Goal: Information Seeking & Learning: Learn about a topic

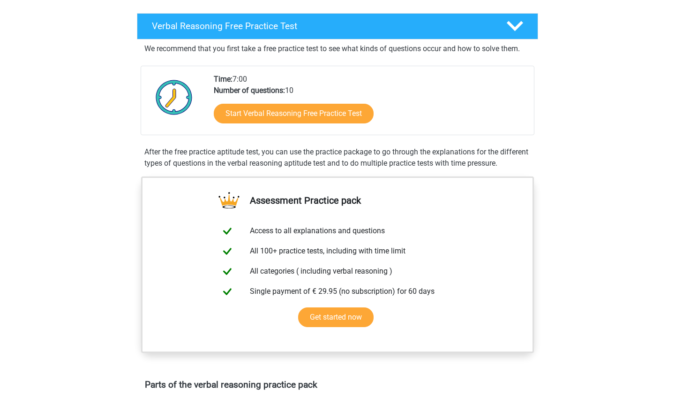
scroll to position [142, 0]
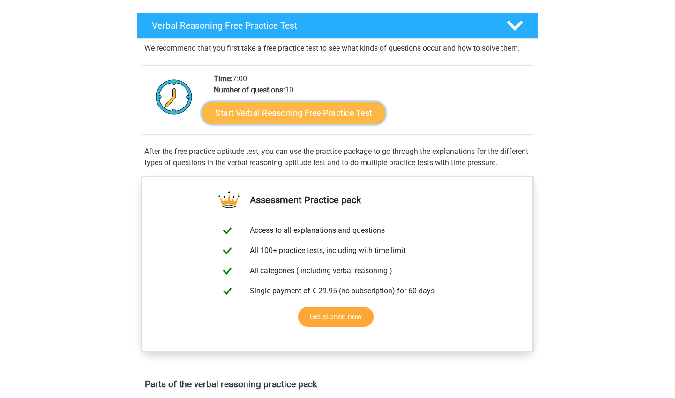
click at [274, 116] on link "Start Verbal Reasoning Free Practice Test" at bounding box center [294, 113] width 184 height 23
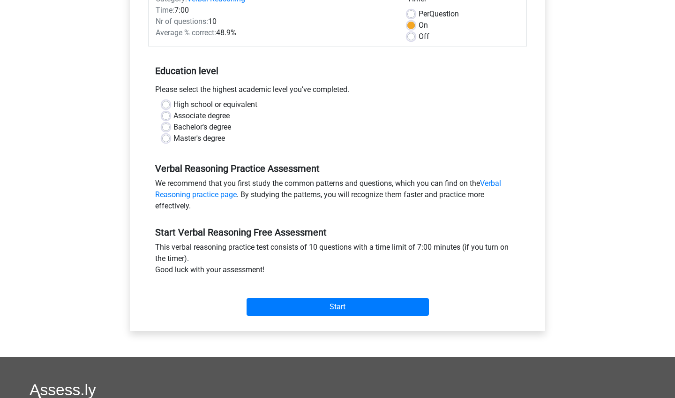
scroll to position [141, 0]
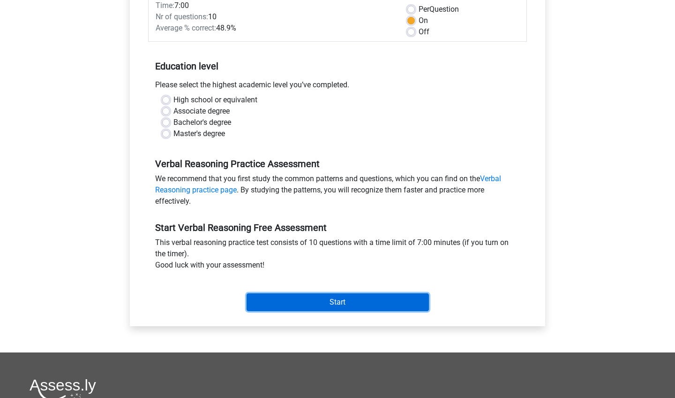
click at [315, 303] on input "Start" at bounding box center [338, 302] width 182 height 18
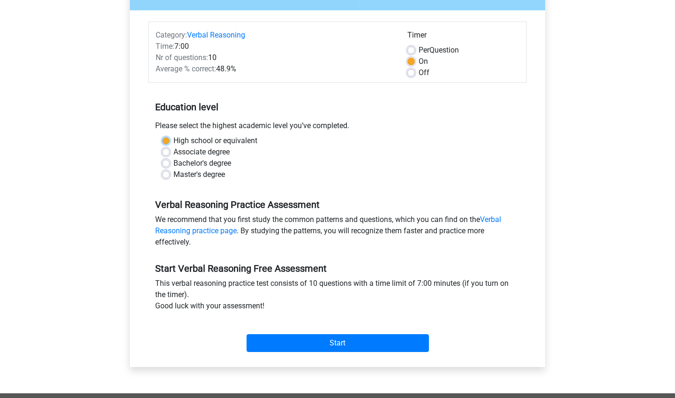
scroll to position [104, 0]
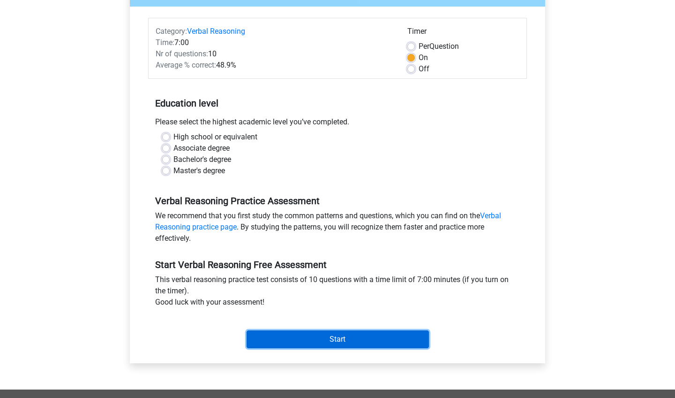
click at [341, 341] on input "Start" at bounding box center [338, 339] width 182 height 18
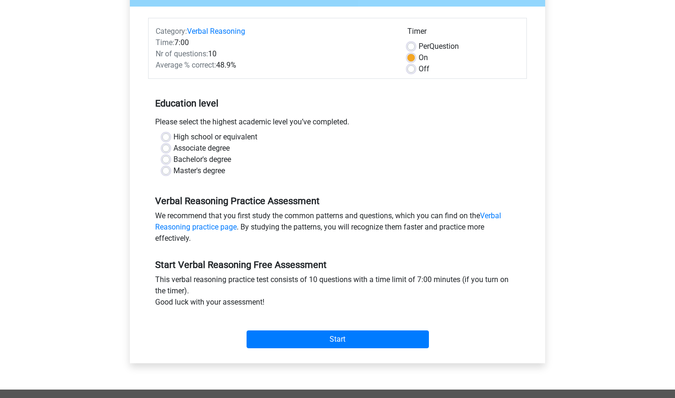
click at [166, 181] on div "High school or equivalent Associate degree Bachelor's degree Master's degree" at bounding box center [337, 157] width 379 height 53
click at [173, 137] on label "High school or equivalent" at bounding box center [215, 136] width 84 height 11
click at [165, 137] on input "High school or equivalent" at bounding box center [166, 135] width 8 height 9
radio input "true"
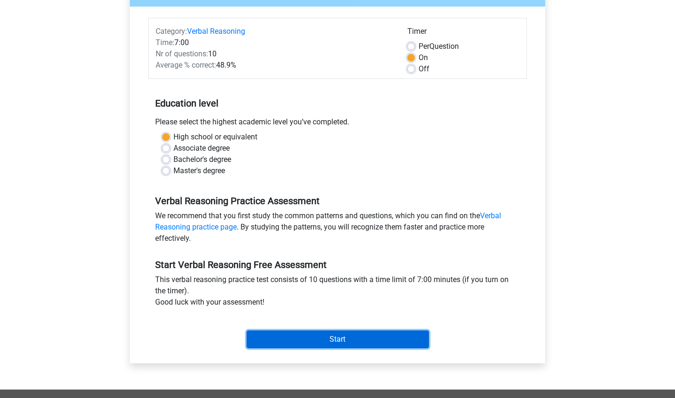
click at [285, 335] on input "Start" at bounding box center [338, 339] width 182 height 18
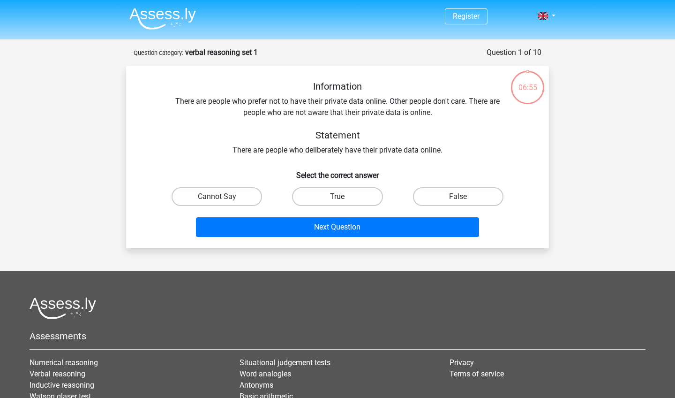
click at [346, 204] on label "True" at bounding box center [337, 196] width 90 height 19
click at [344, 203] on input "True" at bounding box center [341, 199] width 6 height 6
radio input "true"
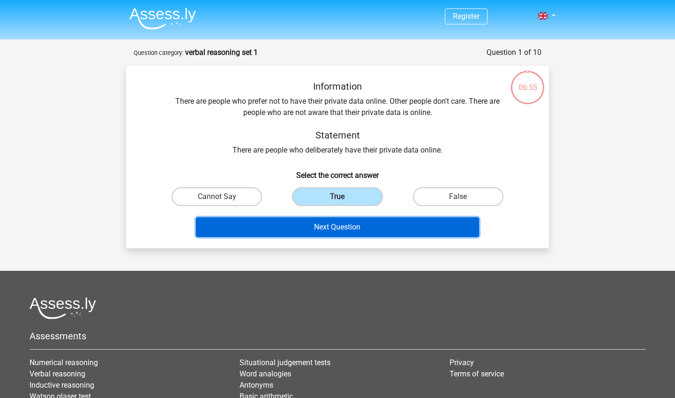
click at [344, 226] on button "Next Question" at bounding box center [338, 227] width 284 height 20
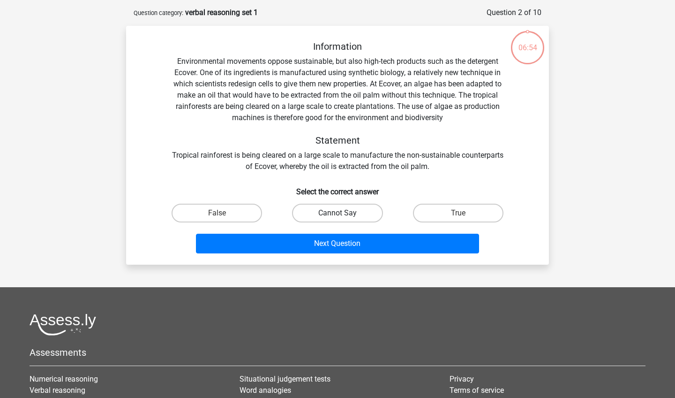
scroll to position [47, 0]
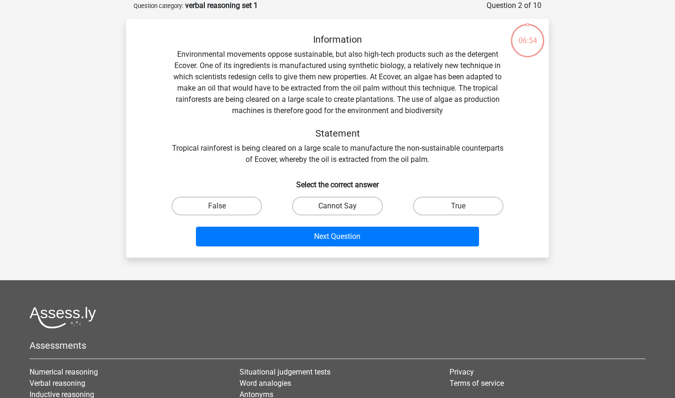
click at [346, 201] on label "Cannot Say" at bounding box center [337, 205] width 90 height 19
click at [344, 206] on input "Cannot Say" at bounding box center [341, 209] width 6 height 6
radio input "true"
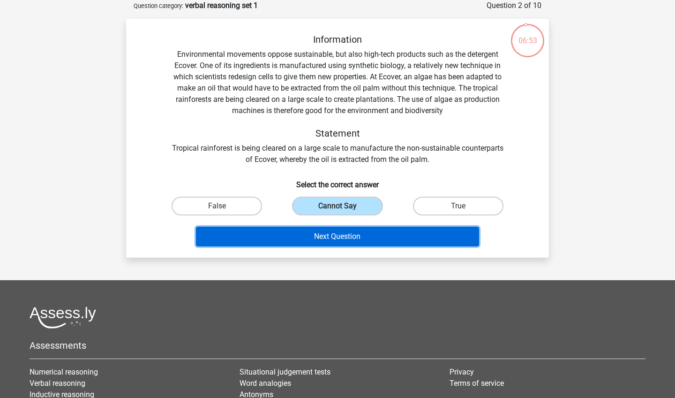
click at [346, 233] on button "Next Question" at bounding box center [338, 236] width 284 height 20
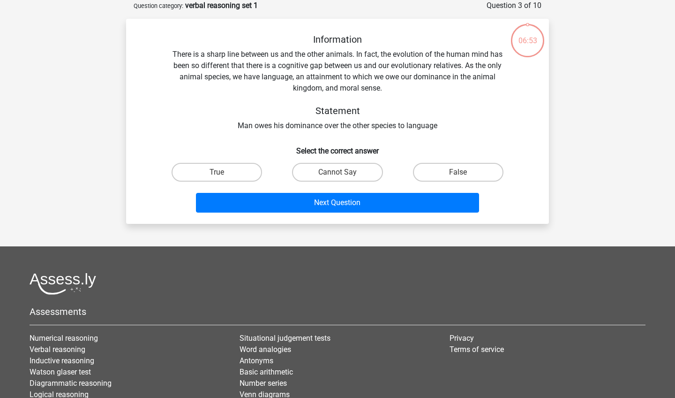
click at [343, 178] on input "Cannot Say" at bounding box center [341, 175] width 6 height 6
radio input "true"
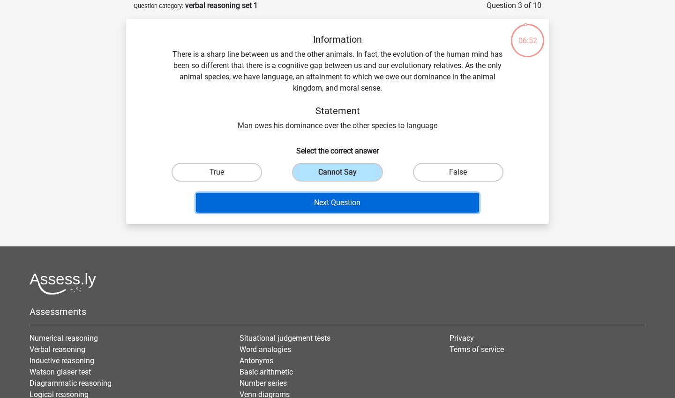
click at [346, 199] on button "Next Question" at bounding box center [338, 203] width 284 height 20
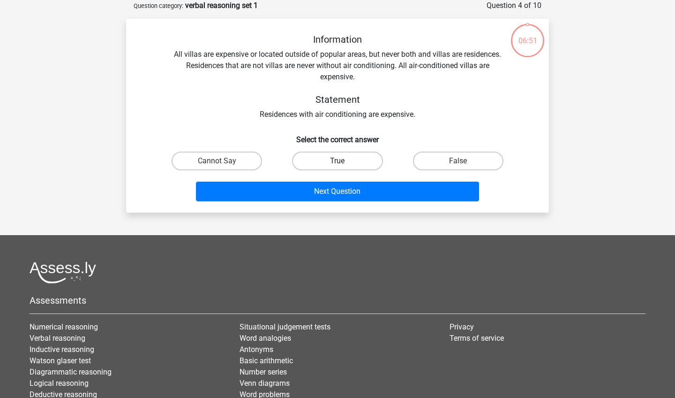
click at [350, 161] on label "True" at bounding box center [337, 160] width 90 height 19
click at [344, 161] on input "True" at bounding box center [341, 164] width 6 height 6
radio input "true"
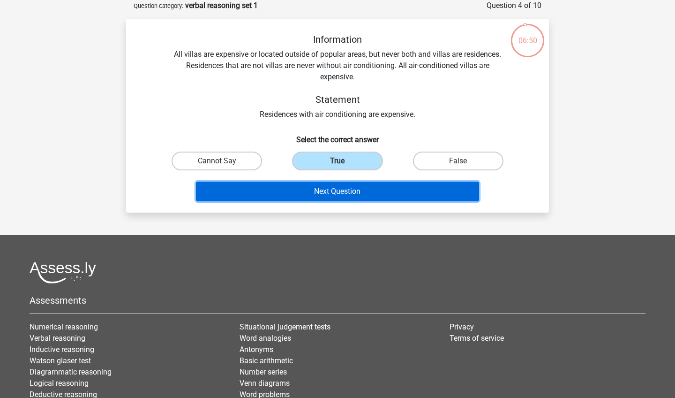
click at [355, 187] on button "Next Question" at bounding box center [338, 191] width 284 height 20
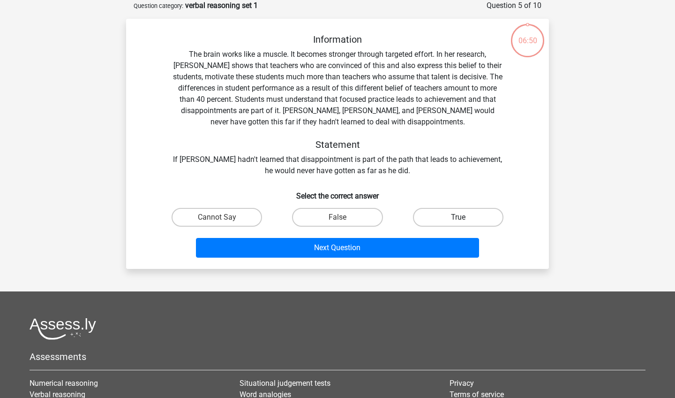
click at [442, 215] on label "True" at bounding box center [458, 217] width 90 height 19
click at [458, 217] on input "True" at bounding box center [461, 220] width 6 height 6
radio input "true"
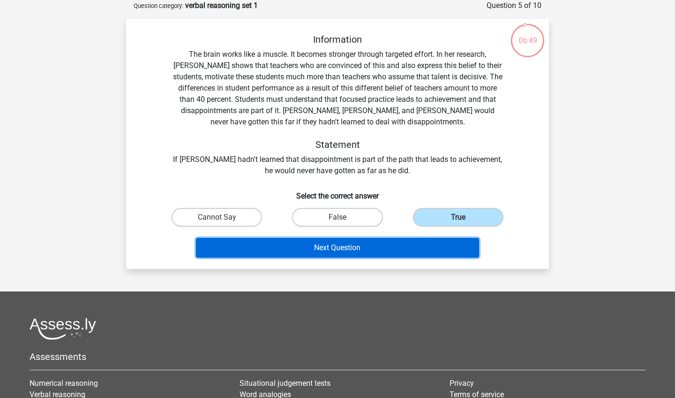
click at [407, 250] on button "Next Question" at bounding box center [338, 248] width 284 height 20
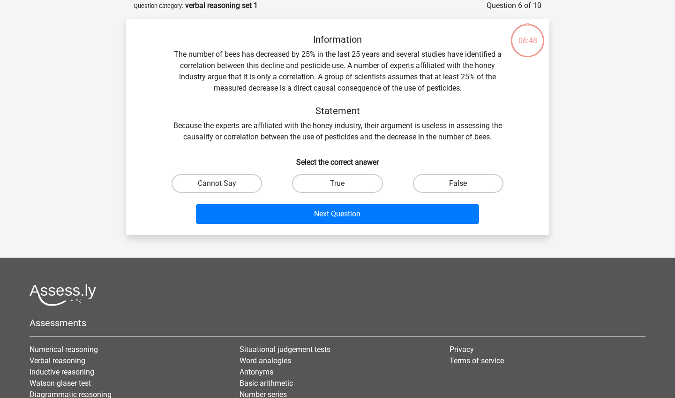
click at [441, 187] on label "False" at bounding box center [458, 183] width 90 height 19
click at [458, 187] on input "False" at bounding box center [461, 186] width 6 height 6
radio input "true"
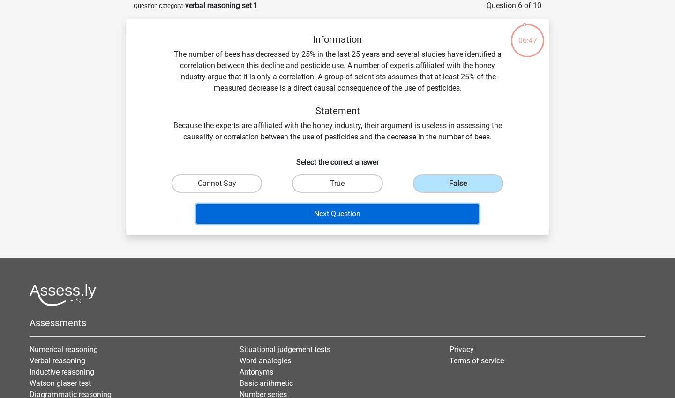
click at [425, 218] on button "Next Question" at bounding box center [338, 214] width 284 height 20
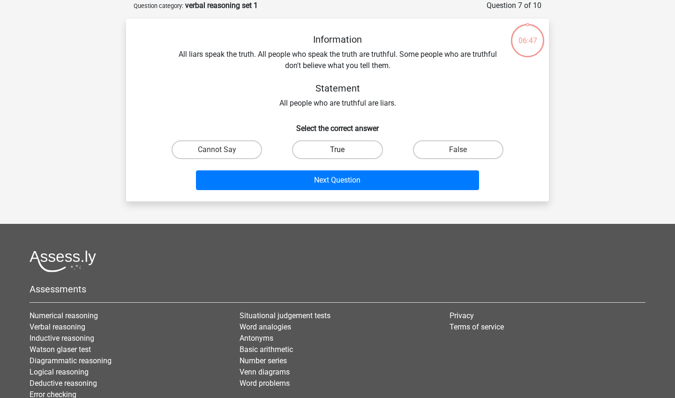
click at [363, 152] on label "True" at bounding box center [337, 149] width 90 height 19
click at [344, 152] on input "True" at bounding box center [341, 153] width 6 height 6
radio input "true"
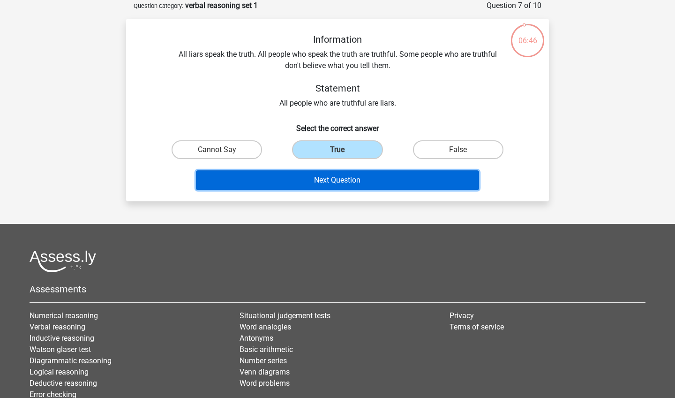
click at [361, 181] on button "Next Question" at bounding box center [338, 180] width 284 height 20
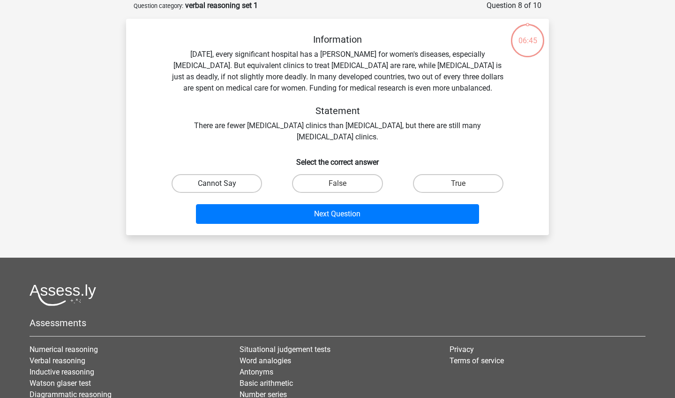
click at [235, 185] on label "Cannot Say" at bounding box center [217, 183] width 90 height 19
click at [223, 185] on input "Cannot Say" at bounding box center [220, 186] width 6 height 6
radio input "true"
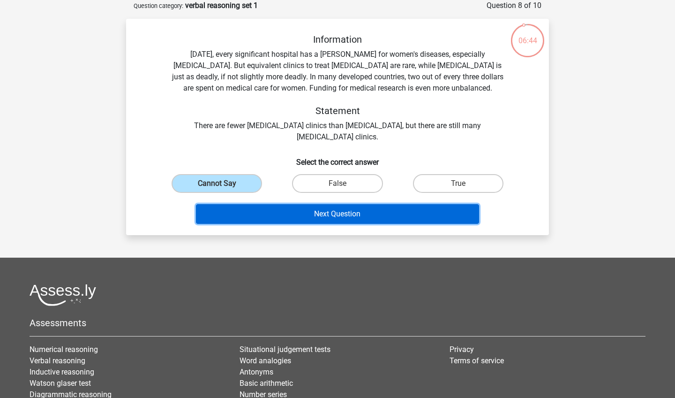
click at [254, 207] on button "Next Question" at bounding box center [338, 214] width 284 height 20
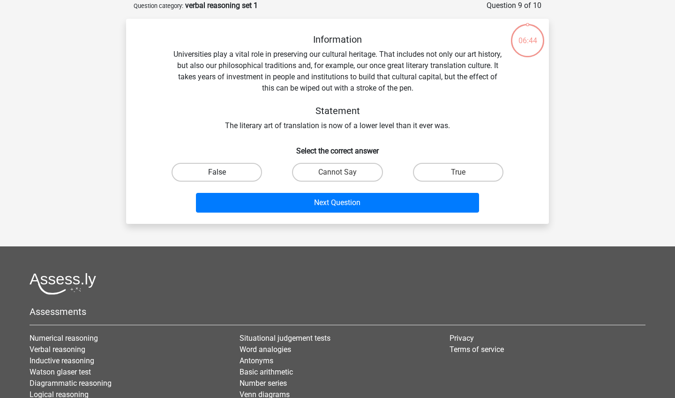
click at [229, 174] on label "False" at bounding box center [217, 172] width 90 height 19
click at [223, 174] on input "False" at bounding box center [220, 175] width 6 height 6
radio input "true"
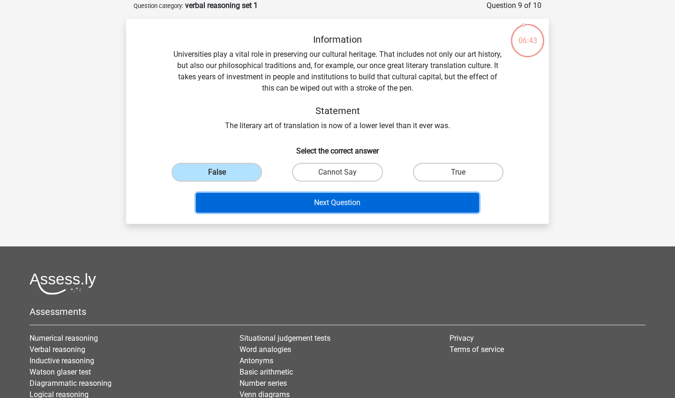
click at [239, 206] on button "Next Question" at bounding box center [338, 203] width 284 height 20
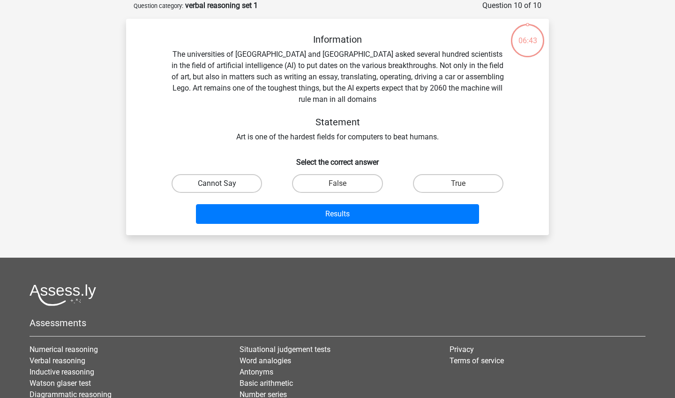
click at [227, 185] on label "Cannot Say" at bounding box center [217, 183] width 90 height 19
click at [223, 185] on input "Cannot Say" at bounding box center [220, 186] width 6 height 6
radio input "true"
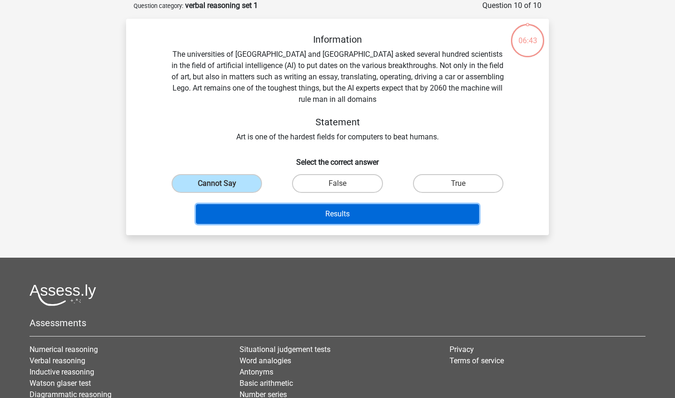
click at [230, 211] on button "Results" at bounding box center [338, 214] width 284 height 20
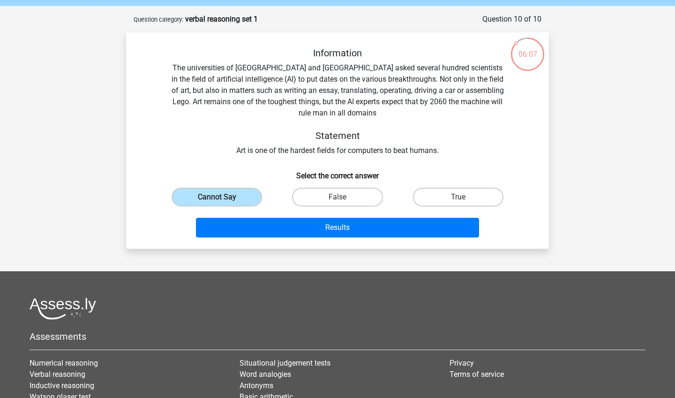
scroll to position [31, 0]
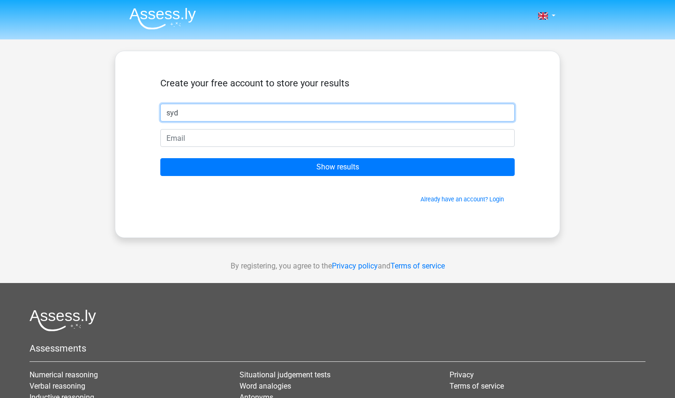
type input "syd"
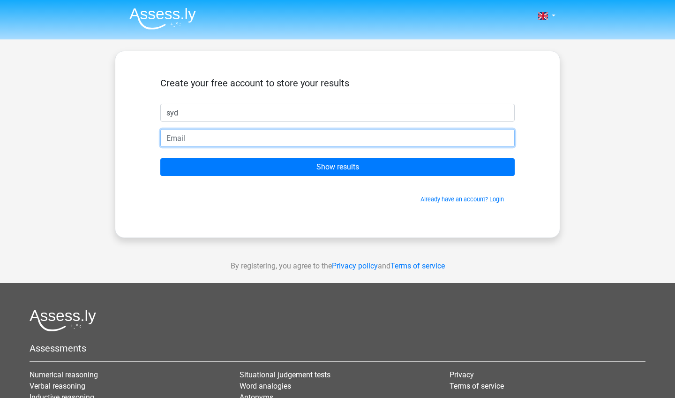
click at [263, 135] on input "email" at bounding box center [337, 138] width 354 height 18
type input "sydneyintech@gmail.com"
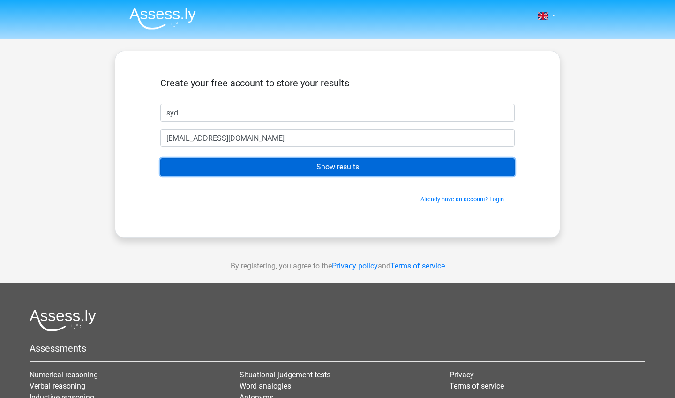
click at [274, 169] on input "Show results" at bounding box center [337, 167] width 354 height 18
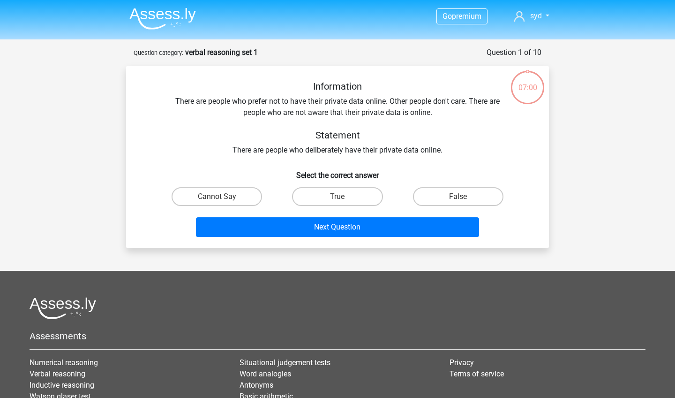
scroll to position [31, 0]
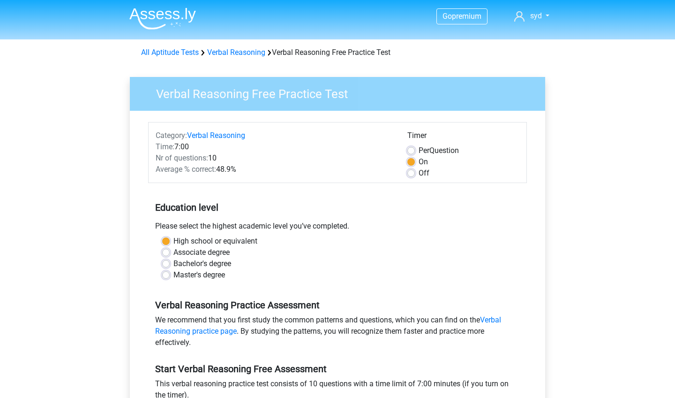
scroll to position [104, 0]
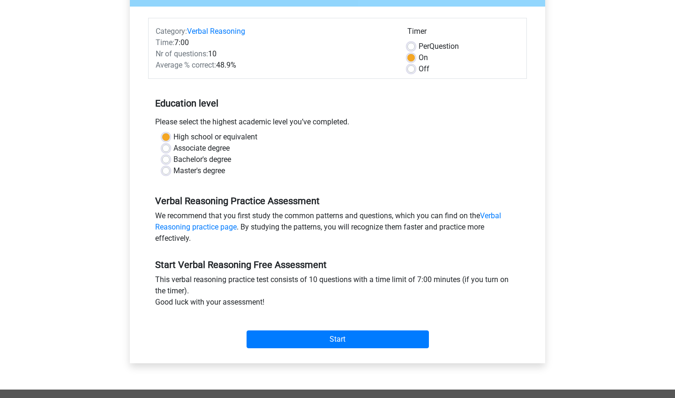
drag, startPoint x: 218, startPoint y: 64, endPoint x: 234, endPoint y: 68, distance: 16.3
click at [234, 68] on div "Average % correct: 48.9%" at bounding box center [275, 65] width 252 height 11
drag, startPoint x: 234, startPoint y: 68, endPoint x: 219, endPoint y: 67, distance: 14.5
click at [219, 67] on div "Average % correct: 48.9%" at bounding box center [275, 65] width 252 height 11
click at [235, 94] on h5 "Education level" at bounding box center [337, 103] width 365 height 19
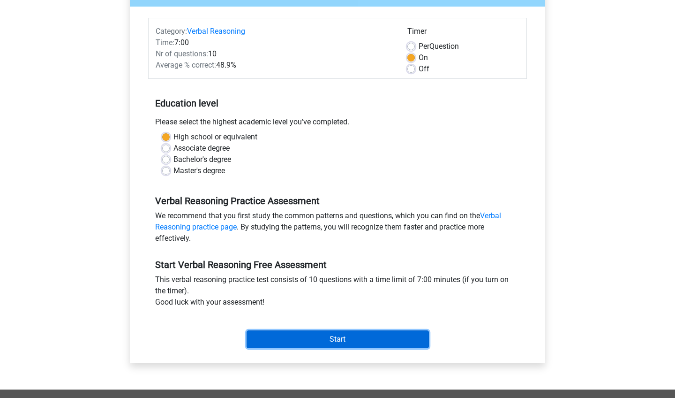
click at [344, 343] on input "Start" at bounding box center [338, 339] width 182 height 18
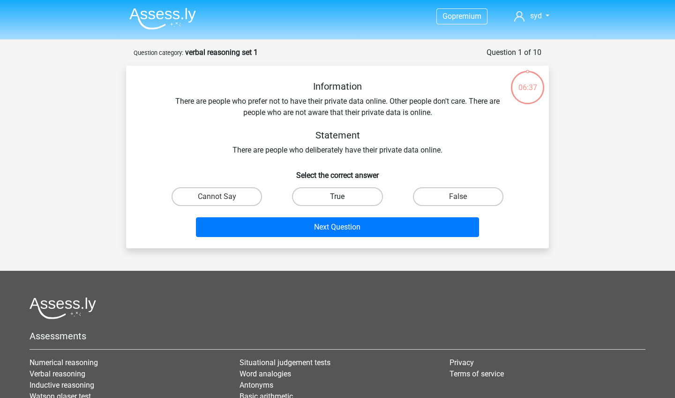
click at [344, 202] on label "True" at bounding box center [337, 196] width 90 height 19
click at [344, 202] on input "True" at bounding box center [341, 199] width 6 height 6
radio input "true"
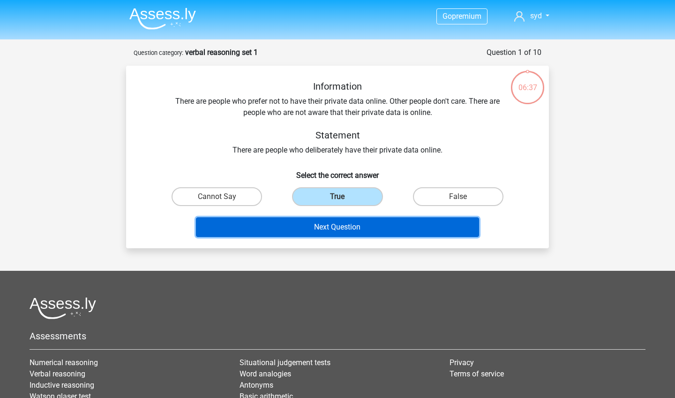
click at [331, 230] on button "Next Question" at bounding box center [338, 227] width 284 height 20
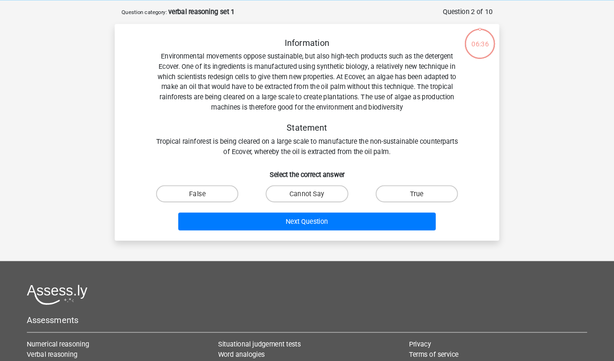
scroll to position [47, 0]
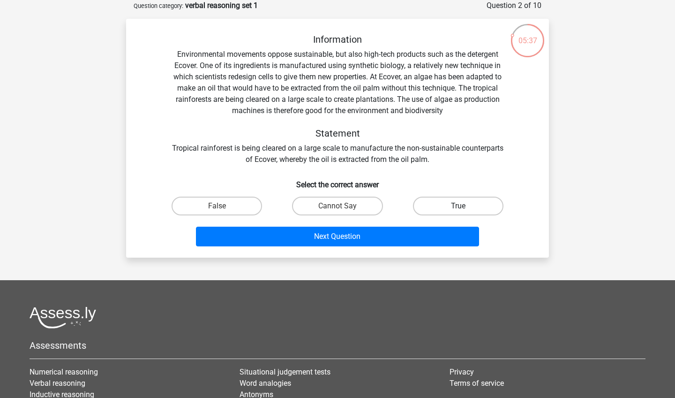
click at [443, 204] on label "True" at bounding box center [458, 205] width 90 height 19
click at [458, 206] on input "True" at bounding box center [461, 209] width 6 height 6
radio input "true"
click at [201, 206] on label "False" at bounding box center [217, 205] width 90 height 19
click at [217, 206] on input "False" at bounding box center [220, 209] width 6 height 6
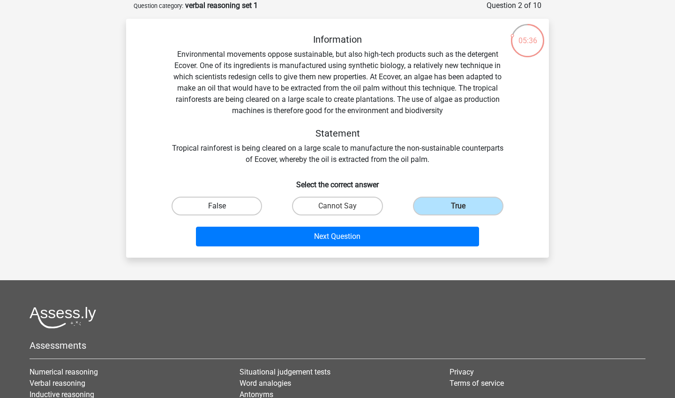
radio input "true"
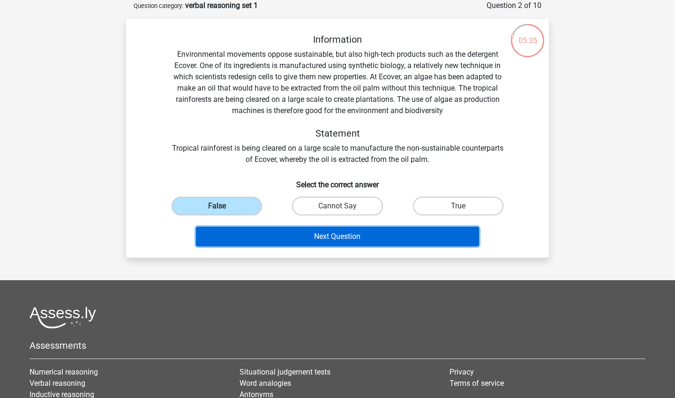
click at [289, 236] on button "Next Question" at bounding box center [338, 236] width 284 height 20
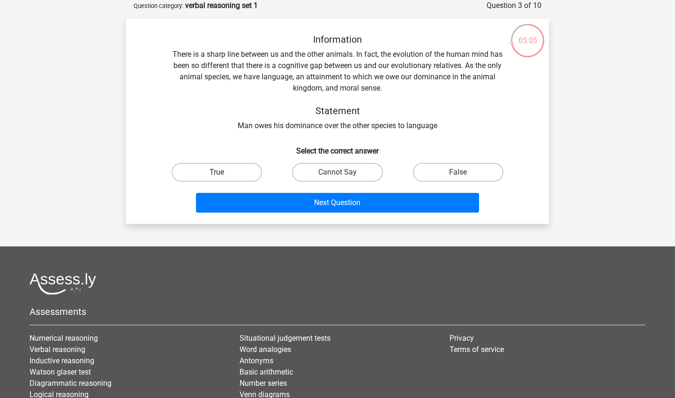
click at [222, 172] on label "True" at bounding box center [217, 172] width 90 height 19
click at [222, 172] on input "True" at bounding box center [220, 175] width 6 height 6
radio input "true"
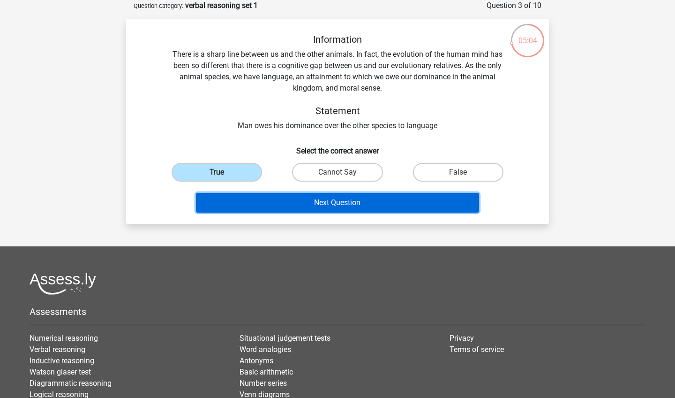
click at [261, 210] on button "Next Question" at bounding box center [338, 203] width 284 height 20
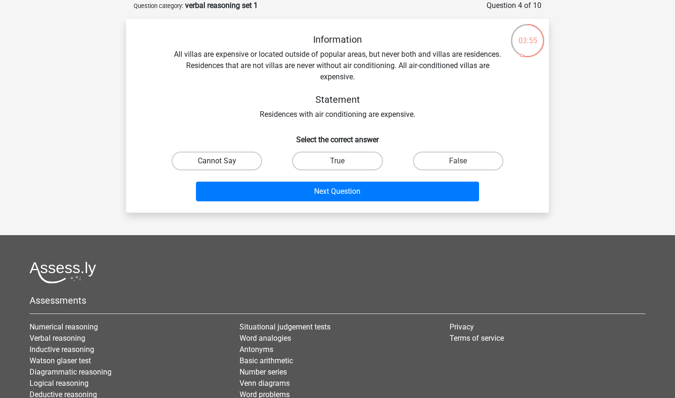
click at [252, 157] on label "Cannot Say" at bounding box center [217, 160] width 90 height 19
click at [223, 161] on input "Cannot Say" at bounding box center [220, 164] width 6 height 6
radio input "true"
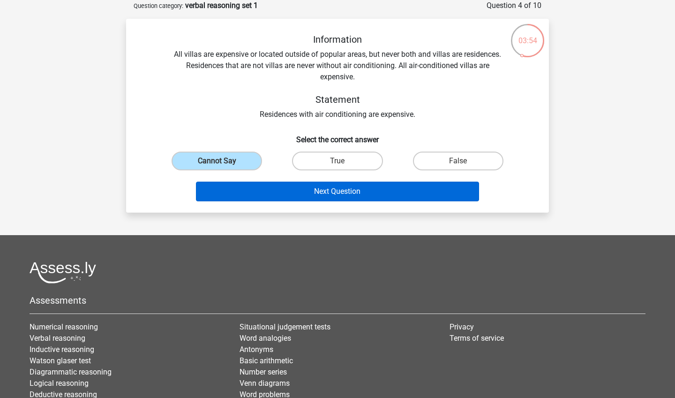
drag, startPoint x: 235, startPoint y: 165, endPoint x: 254, endPoint y: 182, distance: 25.5
click at [235, 165] on label "Cannot Say" at bounding box center [217, 160] width 90 height 19
click at [223, 165] on input "Cannot Say" at bounding box center [220, 164] width 6 height 6
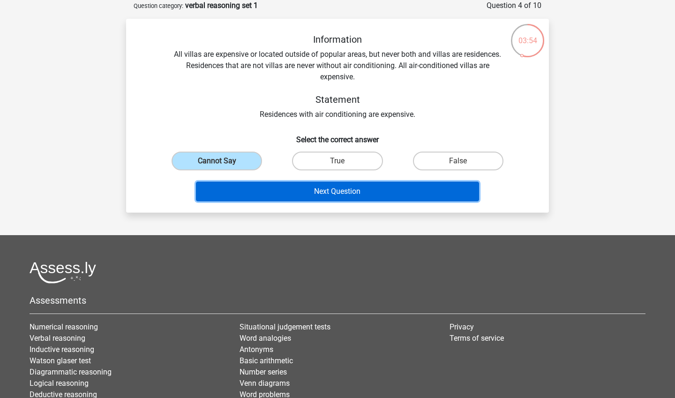
click at [254, 183] on button "Next Question" at bounding box center [338, 191] width 284 height 20
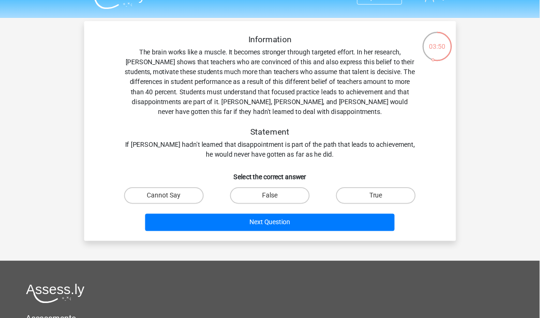
scroll to position [0, 0]
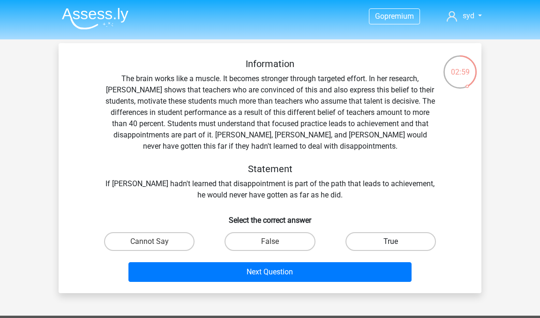
click at [406, 247] on label "True" at bounding box center [391, 241] width 90 height 19
click at [397, 247] on input "True" at bounding box center [394, 244] width 6 height 6
radio input "true"
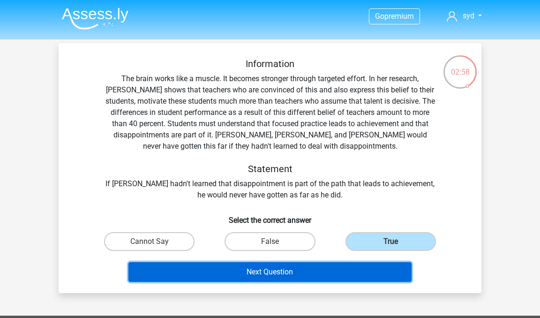
click at [319, 271] on button "Next Question" at bounding box center [270, 272] width 284 height 20
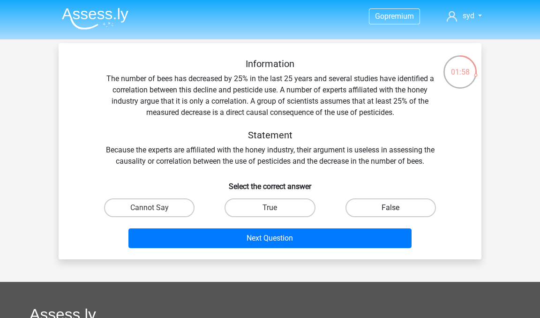
click at [414, 213] on label "False" at bounding box center [391, 207] width 90 height 19
click at [397, 213] on input "False" at bounding box center [394, 211] width 6 height 6
radio input "true"
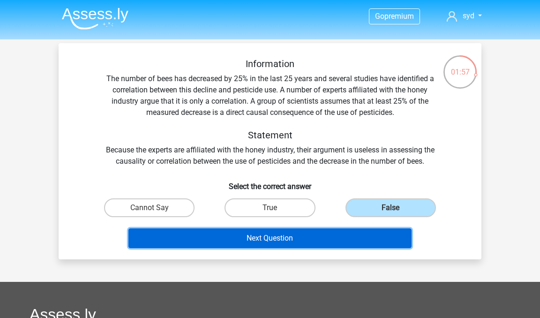
click at [353, 239] on button "Next Question" at bounding box center [270, 238] width 284 height 20
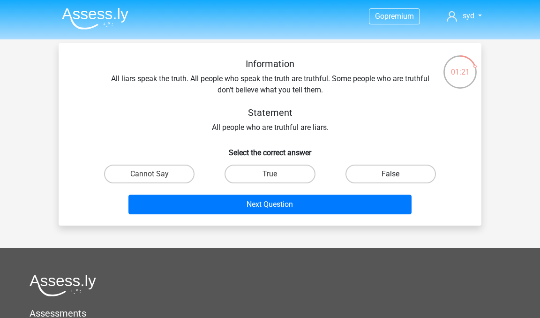
click at [421, 166] on label "False" at bounding box center [391, 174] width 90 height 19
click at [397, 174] on input "False" at bounding box center [394, 177] width 6 height 6
radio input "true"
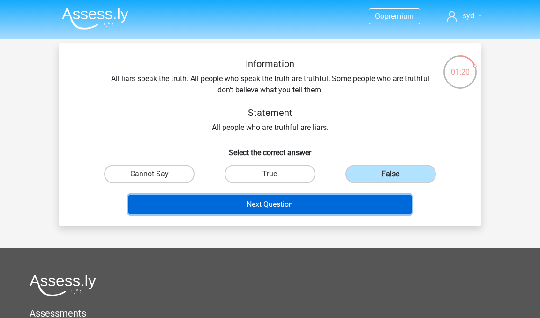
click at [308, 205] on button "Next Question" at bounding box center [270, 205] width 284 height 20
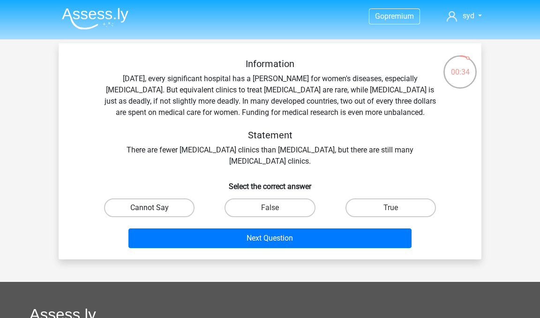
click at [170, 211] on label "Cannot Say" at bounding box center [149, 207] width 90 height 19
click at [156, 211] on input "Cannot Say" at bounding box center [153, 211] width 6 height 6
radio input "true"
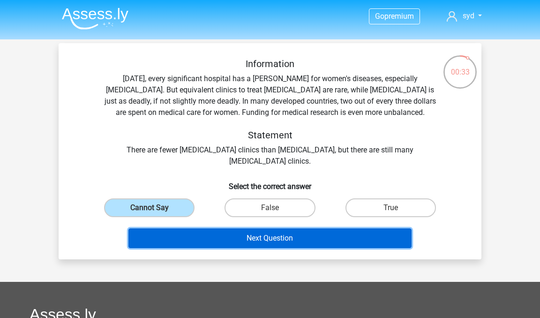
click at [190, 233] on button "Next Question" at bounding box center [270, 238] width 284 height 20
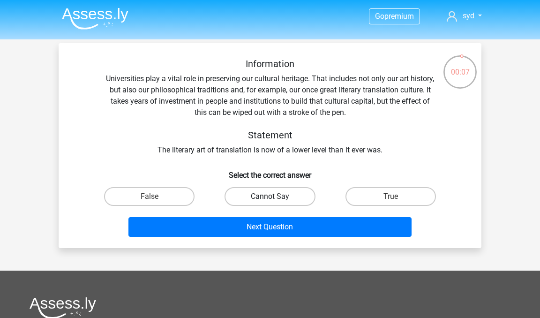
click at [284, 200] on label "Cannot Say" at bounding box center [270, 196] width 90 height 19
click at [276, 200] on input "Cannot Say" at bounding box center [273, 199] width 6 height 6
radio input "true"
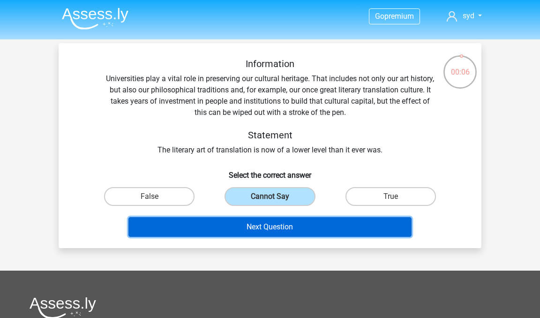
click at [282, 224] on button "Next Question" at bounding box center [270, 227] width 284 height 20
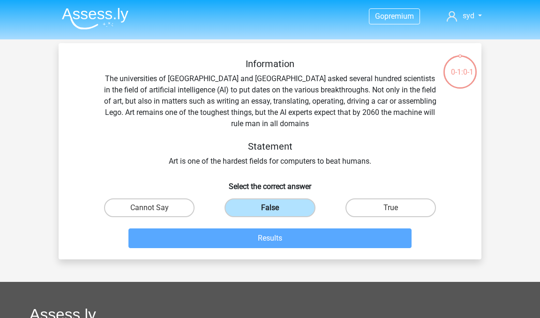
click at [293, 216] on label "False" at bounding box center [270, 207] width 90 height 19
click at [276, 214] on input "False" at bounding box center [273, 211] width 6 height 6
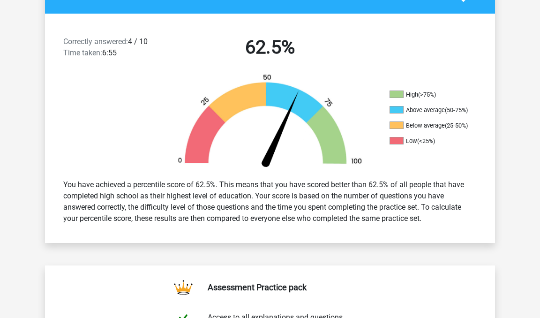
scroll to position [225, 0]
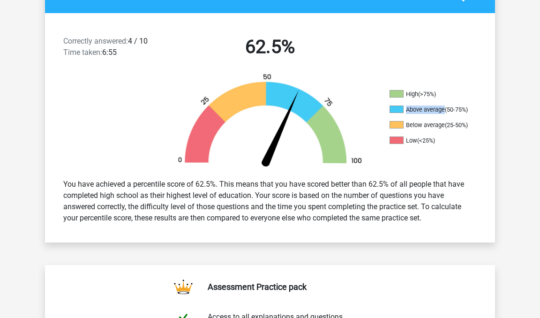
drag, startPoint x: 406, startPoint y: 111, endPoint x: 444, endPoint y: 113, distance: 38.5
click at [444, 113] on li "Above average (50-75%)" at bounding box center [437, 109] width 94 height 8
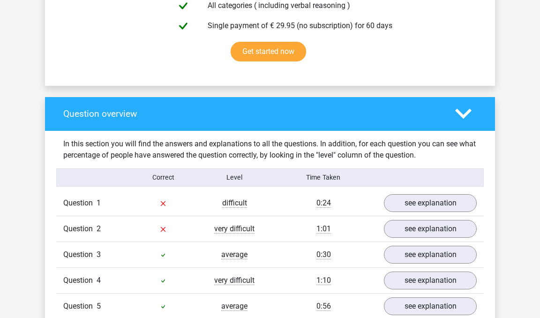
scroll to position [659, 0]
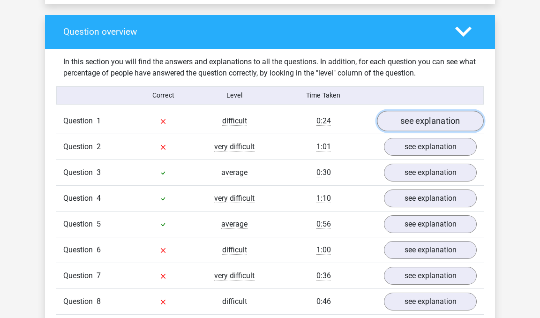
click at [421, 116] on link "see explanation" at bounding box center [430, 121] width 107 height 21
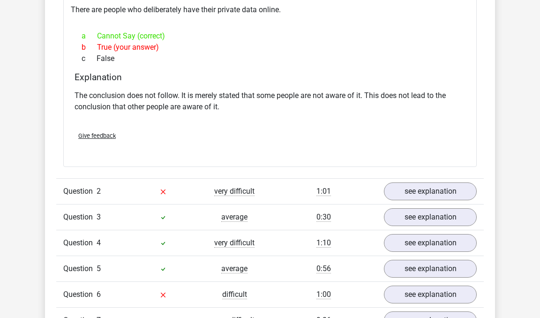
scroll to position [868, 0]
click at [414, 189] on link "see explanation" at bounding box center [430, 191] width 107 height 21
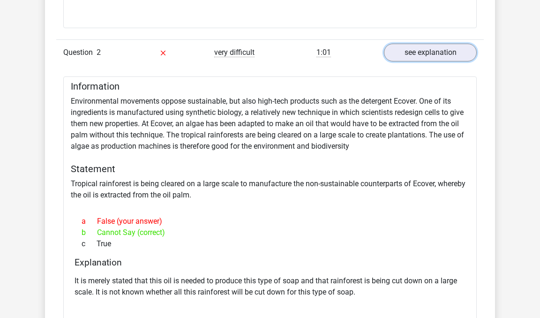
scroll to position [1016, 0]
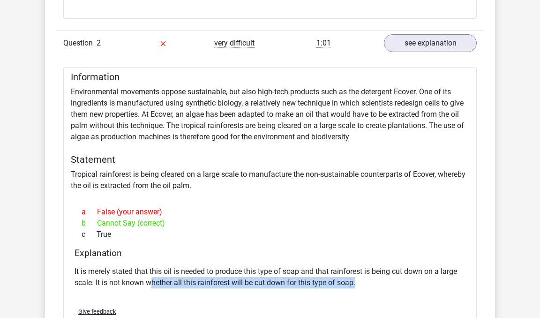
drag, startPoint x: 153, startPoint y: 284, endPoint x: 363, endPoint y: 279, distance: 209.6
click at [363, 279] on p "It is merely stated that this oil is needed to produce this type of soap and th…" at bounding box center [270, 277] width 391 height 23
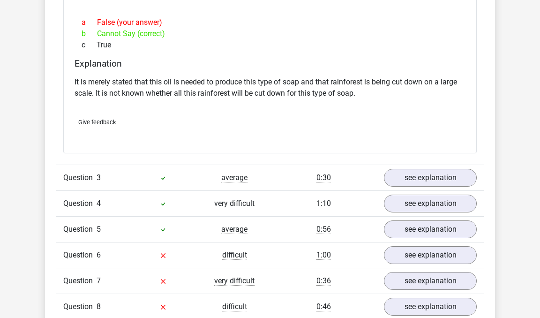
scroll to position [1207, 0]
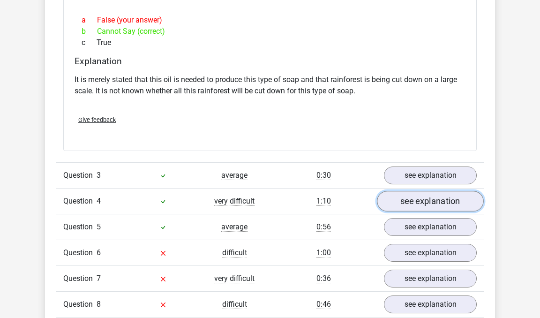
click at [459, 197] on link "see explanation" at bounding box center [430, 201] width 107 height 21
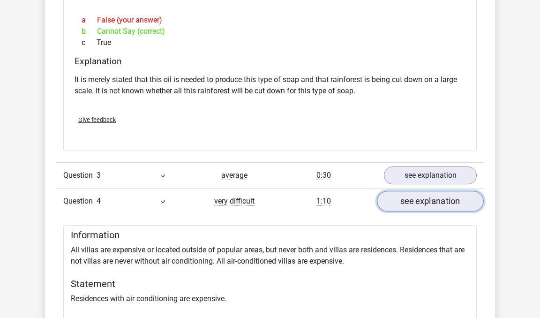
click at [459, 197] on link "see explanation" at bounding box center [430, 201] width 107 height 21
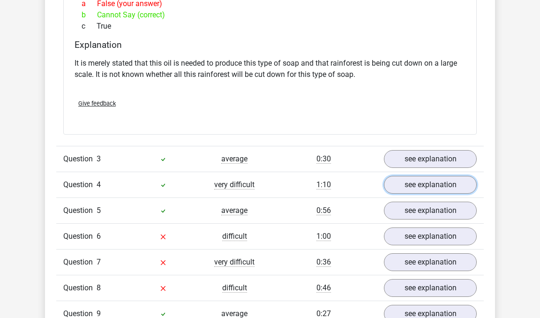
scroll to position [1216, 0]
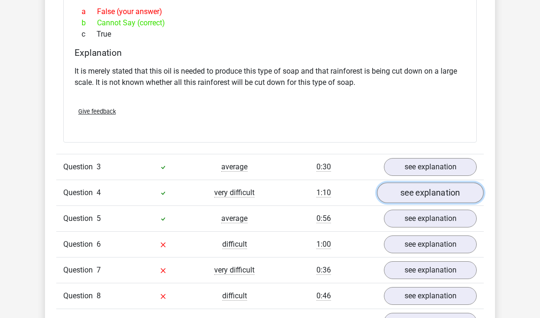
click at [423, 194] on link "see explanation" at bounding box center [430, 193] width 107 height 21
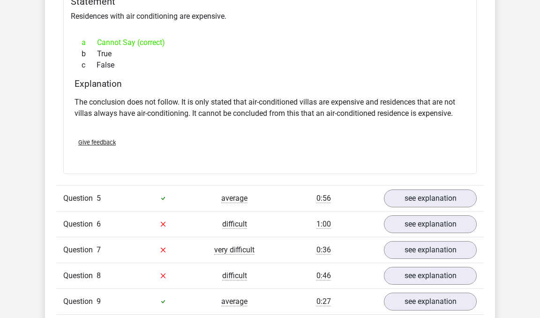
scroll to position [1490, 0]
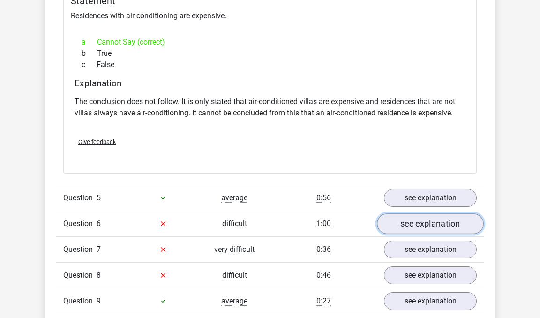
click at [454, 222] on link "see explanation" at bounding box center [430, 223] width 107 height 21
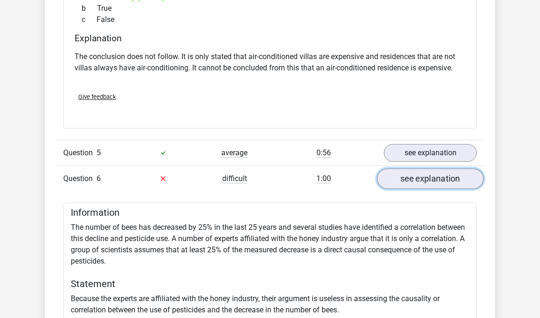
scroll to position [1536, 0]
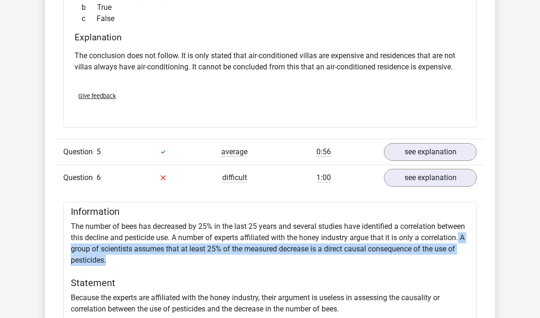
drag, startPoint x: 462, startPoint y: 234, endPoint x: 369, endPoint y: 258, distance: 95.7
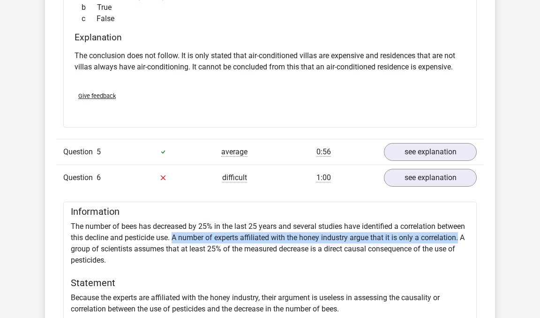
drag, startPoint x: 173, startPoint y: 234, endPoint x: 460, endPoint y: 233, distance: 286.5
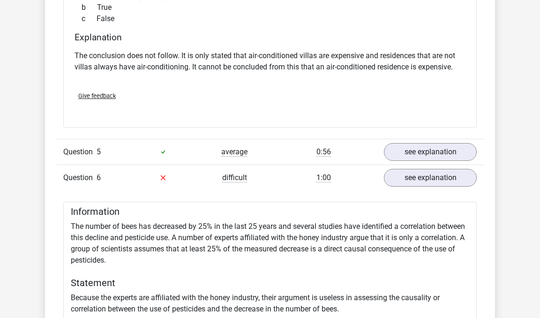
drag, startPoint x: 375, startPoint y: 234, endPoint x: 459, endPoint y: 236, distance: 83.9
drag, startPoint x: 324, startPoint y: 293, endPoint x: 406, endPoint y: 293, distance: 82.5
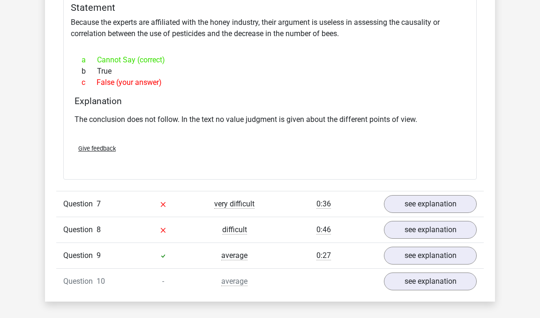
scroll to position [1815, 0]
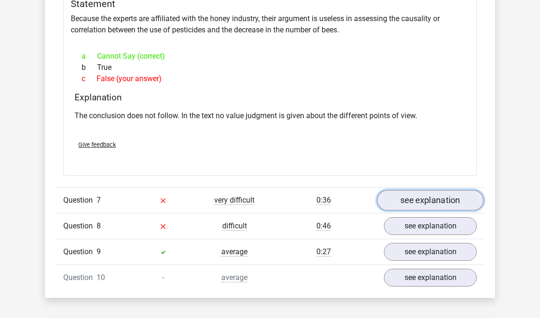
click at [425, 197] on link "see explanation" at bounding box center [430, 200] width 107 height 21
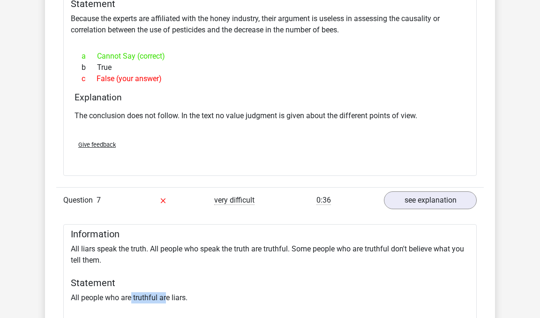
drag, startPoint x: 131, startPoint y: 294, endPoint x: 166, endPoint y: 294, distance: 35.2
drag, startPoint x: 274, startPoint y: 243, endPoint x: 310, endPoint y: 243, distance: 36.1
drag, startPoint x: 377, startPoint y: 245, endPoint x: 361, endPoint y: 245, distance: 15.5
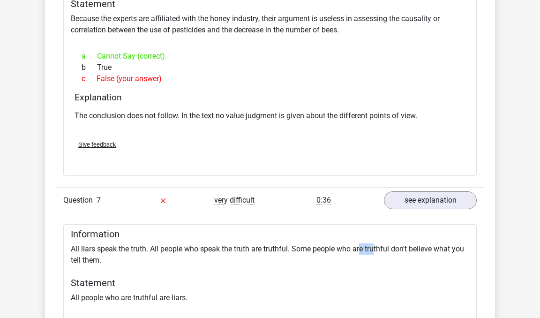
drag, startPoint x: 162, startPoint y: 245, endPoint x: 282, endPoint y: 246, distance: 120.0
drag, startPoint x: 74, startPoint y: 244, endPoint x: 143, endPoint y: 246, distance: 69.4
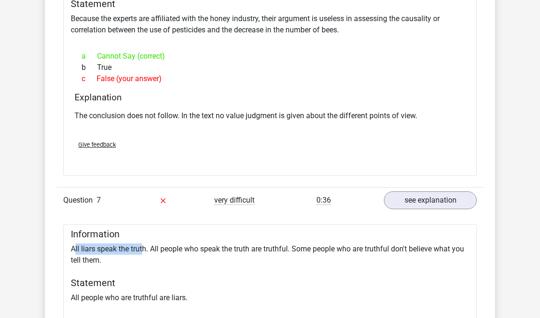
drag, startPoint x: 72, startPoint y: 245, endPoint x: 95, endPoint y: 246, distance: 23.0
drag, startPoint x: 156, startPoint y: 247, endPoint x: 187, endPoint y: 245, distance: 31.4
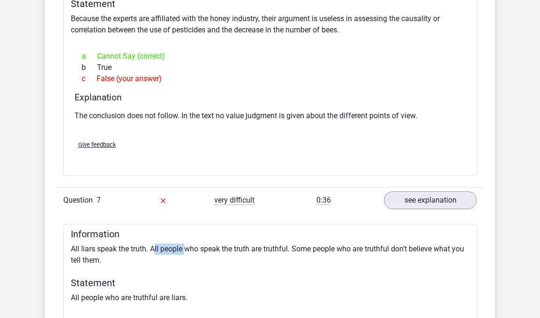
drag, startPoint x: 72, startPoint y: 292, endPoint x: 156, endPoint y: 296, distance: 84.0
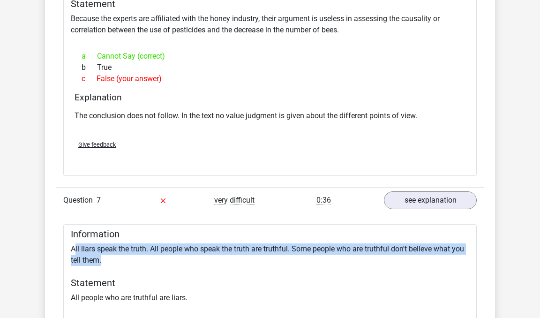
drag, startPoint x: 76, startPoint y: 244, endPoint x: 109, endPoint y: 258, distance: 35.5
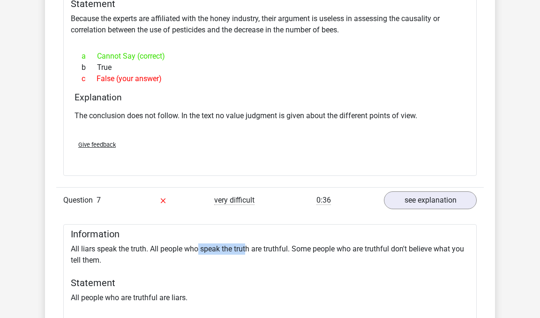
drag, startPoint x: 247, startPoint y: 244, endPoint x: 200, endPoint y: 244, distance: 47.4
drag, startPoint x: 256, startPoint y: 246, endPoint x: 263, endPoint y: 245, distance: 7.0
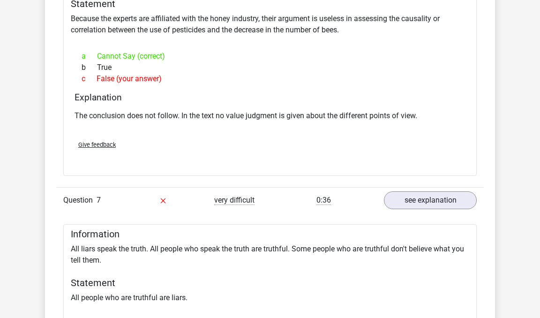
drag, startPoint x: 284, startPoint y: 245, endPoint x: 267, endPoint y: 245, distance: 17.3
drag, startPoint x: 97, startPoint y: 246, endPoint x: 75, endPoint y: 246, distance: 22.0
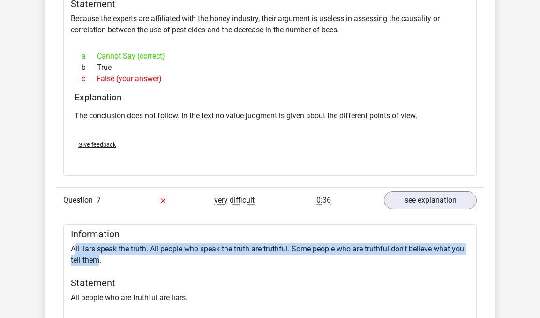
drag, startPoint x: 74, startPoint y: 243, endPoint x: 98, endPoint y: 256, distance: 27.7
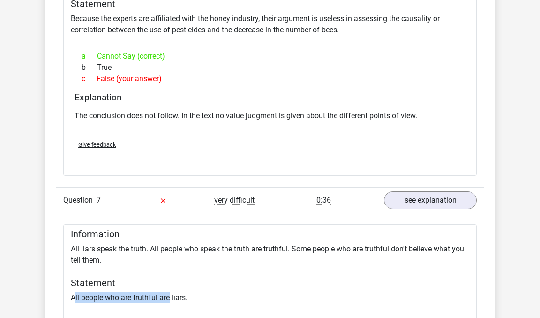
drag, startPoint x: 75, startPoint y: 293, endPoint x: 169, endPoint y: 293, distance: 93.8
drag, startPoint x: 140, startPoint y: 294, endPoint x: 181, endPoint y: 294, distance: 41.3
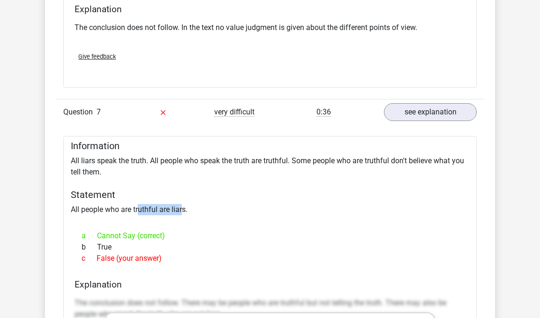
scroll to position [1908, 0]
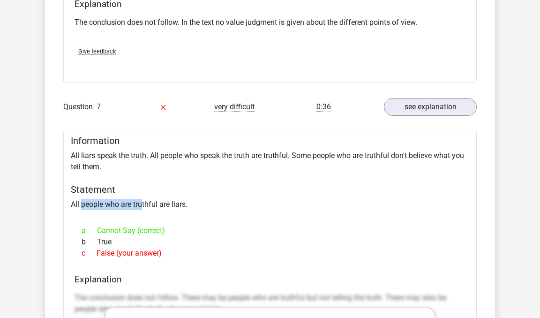
drag, startPoint x: 80, startPoint y: 200, endPoint x: 143, endPoint y: 202, distance: 62.4
drag, startPoint x: 77, startPoint y: 202, endPoint x: 157, endPoint y: 202, distance: 79.7
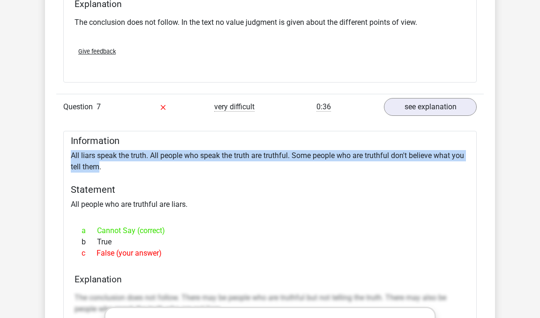
drag, startPoint x: 72, startPoint y: 150, endPoint x: 100, endPoint y: 166, distance: 31.9
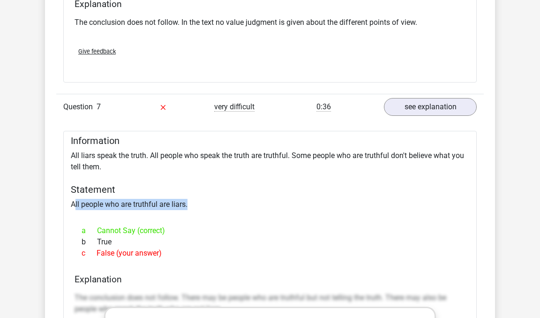
drag, startPoint x: 74, startPoint y: 199, endPoint x: 188, endPoint y: 203, distance: 114.5
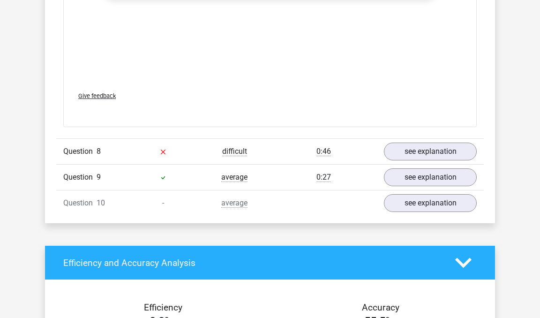
scroll to position [2395, 0]
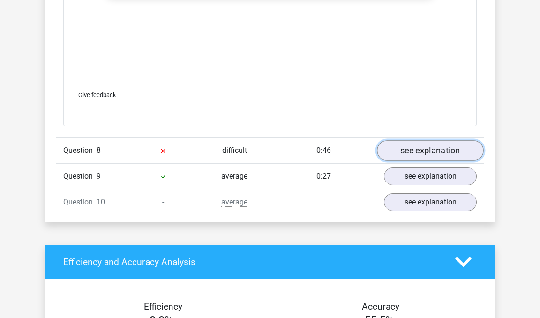
click at [463, 146] on link "see explanation" at bounding box center [430, 150] width 107 height 21
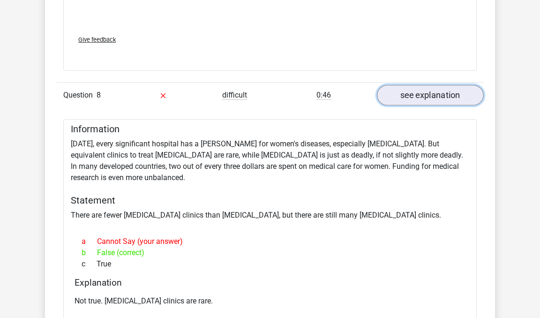
scroll to position [2452, 0]
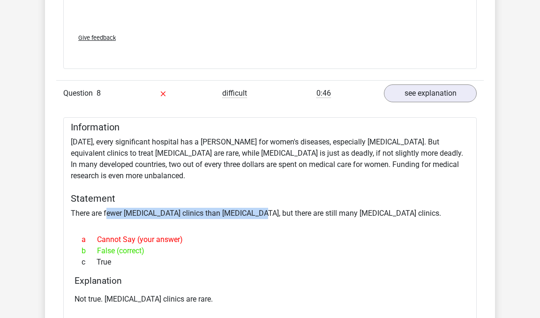
drag, startPoint x: 107, startPoint y: 209, endPoint x: 252, endPoint y: 209, distance: 144.9
click at [252, 209] on div "Information [DATE], every significant hospital has a [PERSON_NAME] for women's …" at bounding box center [270, 238] width 414 height 242
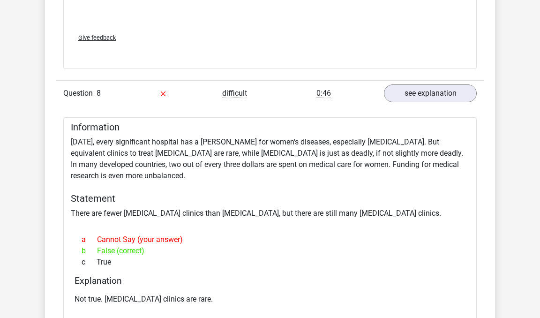
click at [132, 208] on div "Information [DATE], every significant hospital has a [PERSON_NAME] for women's …" at bounding box center [270, 238] width 414 height 242
drag, startPoint x: 235, startPoint y: 212, endPoint x: 259, endPoint y: 212, distance: 23.9
click at [259, 212] on div "Information [DATE], every significant hospital has a [PERSON_NAME] for women's …" at bounding box center [270, 238] width 414 height 242
drag, startPoint x: 348, startPoint y: 211, endPoint x: 408, endPoint y: 211, distance: 60.0
click at [408, 211] on div "Information [DATE], every significant hospital has a [PERSON_NAME] for women's …" at bounding box center [270, 238] width 414 height 242
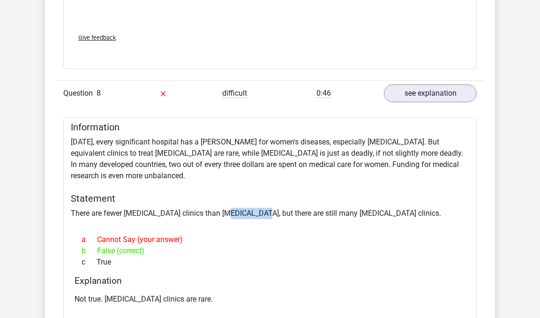
drag, startPoint x: 224, startPoint y: 210, endPoint x: 259, endPoint y: 208, distance: 35.2
click at [259, 208] on div "Information [DATE], every significant hospital has a [PERSON_NAME] for women's …" at bounding box center [270, 238] width 414 height 242
drag, startPoint x: 91, startPoint y: 148, endPoint x: 167, endPoint y: 148, distance: 76.4
click at [167, 148] on div "Information [DATE], every significant hospital has a [PERSON_NAME] for women's …" at bounding box center [270, 238] width 414 height 242
drag, startPoint x: 88, startPoint y: 151, endPoint x: 67, endPoint y: 151, distance: 21.1
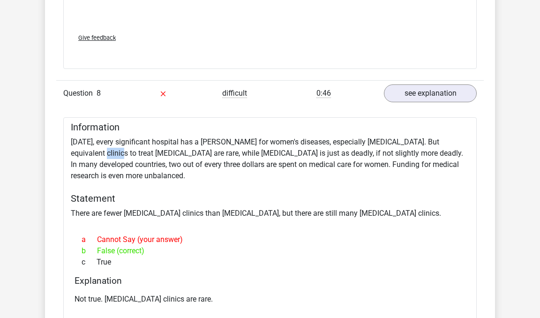
click at [67, 151] on div "Information [DATE], every significant hospital has a [PERSON_NAME] for women's …" at bounding box center [270, 238] width 414 height 242
drag, startPoint x: 188, startPoint y: 148, endPoint x: 294, endPoint y: 148, distance: 106.0
click at [294, 148] on div "Information [DATE], every significant hospital has a [PERSON_NAME] for women's …" at bounding box center [270, 238] width 414 height 242
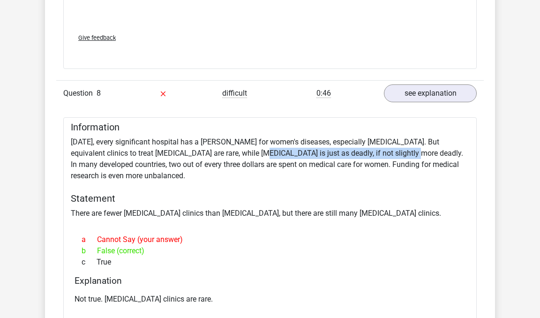
drag, startPoint x: 380, startPoint y: 151, endPoint x: 231, endPoint y: 153, distance: 148.6
click at [231, 153] on div "Information [DATE], every significant hospital has a [PERSON_NAME] for women's …" at bounding box center [270, 238] width 414 height 242
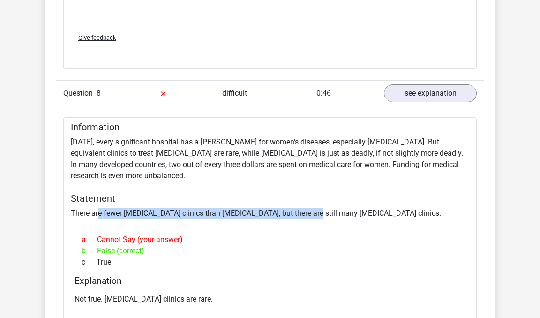
drag, startPoint x: 98, startPoint y: 209, endPoint x: 309, endPoint y: 209, distance: 211.9
click at [309, 209] on div "Information [DATE], every significant hospital has a [PERSON_NAME] for women's …" at bounding box center [270, 238] width 414 height 242
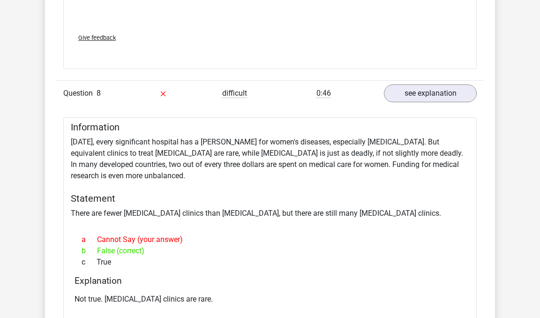
click at [393, 151] on div "Information [DATE], every significant hospital has a [PERSON_NAME] for women's …" at bounding box center [270, 238] width 414 height 242
drag, startPoint x: 290, startPoint y: 160, endPoint x: 241, endPoint y: 160, distance: 49.7
click at [241, 160] on div "Information [DATE], every significant hospital has a [PERSON_NAME] for women's …" at bounding box center [270, 238] width 414 height 242
drag, startPoint x: 371, startPoint y: 163, endPoint x: 425, endPoint y: 163, distance: 53.9
click at [425, 163] on div "Information [DATE], every significant hospital has a [PERSON_NAME] for women's …" at bounding box center [270, 238] width 414 height 242
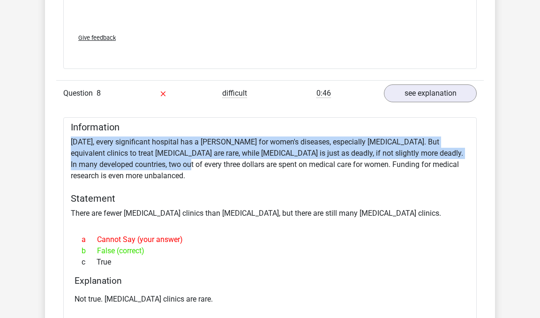
drag, startPoint x: 72, startPoint y: 138, endPoint x: 156, endPoint y: 155, distance: 85.6
click at [156, 155] on div "Information [DATE], every significant hospital has a [PERSON_NAME] for women's …" at bounding box center [270, 238] width 414 height 242
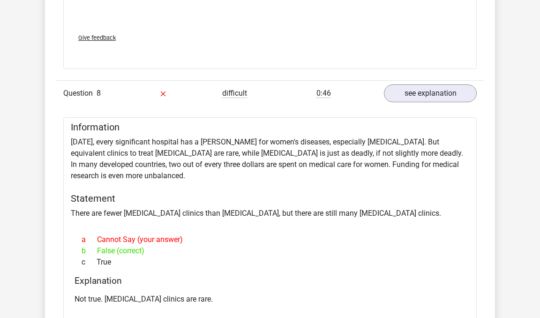
click at [226, 165] on div "Information [DATE], every significant hospital has a [PERSON_NAME] for women's …" at bounding box center [270, 238] width 414 height 242
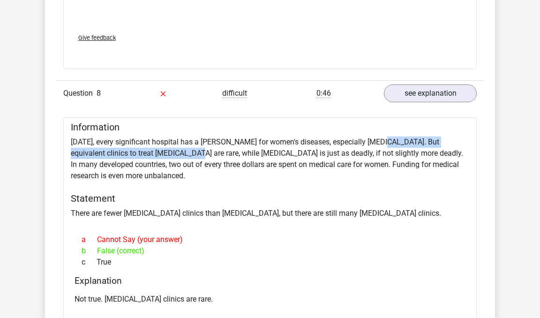
drag, startPoint x: 377, startPoint y: 139, endPoint x: 163, endPoint y: 150, distance: 214.6
click at [163, 150] on div "Information [DATE], every significant hospital has a [PERSON_NAME] for women's …" at bounding box center [270, 238] width 414 height 242
click at [384, 141] on div "Information [DATE], every significant hospital has a [PERSON_NAME] for women's …" at bounding box center [270, 238] width 414 height 242
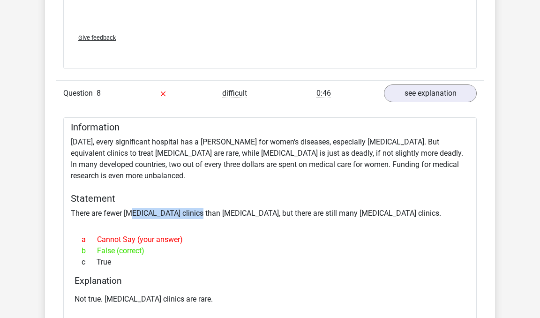
drag, startPoint x: 130, startPoint y: 209, endPoint x: 197, endPoint y: 209, distance: 67.0
click at [197, 209] on div "Information [DATE], every significant hospital has a [PERSON_NAME] for women's …" at bounding box center [270, 238] width 414 height 242
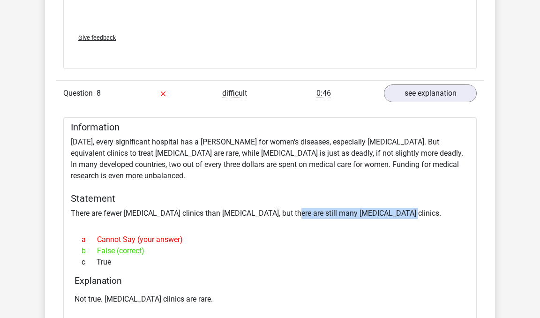
drag, startPoint x: 284, startPoint y: 212, endPoint x: 397, endPoint y: 213, distance: 113.0
click at [397, 213] on div "Information [DATE], every significant hospital has a [PERSON_NAME] for women's …" at bounding box center [270, 238] width 414 height 242
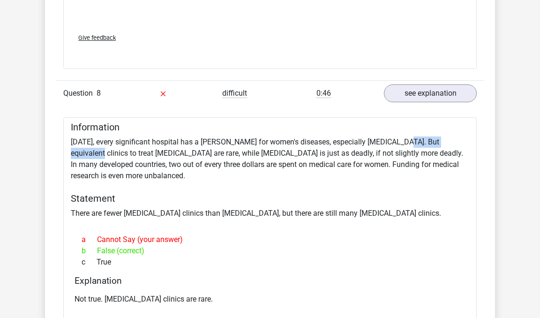
drag, startPoint x: 396, startPoint y: 139, endPoint x: 456, endPoint y: 142, distance: 60.5
click at [456, 142] on div "Information [DATE], every significant hospital has a [PERSON_NAME] for women's …" at bounding box center [270, 238] width 414 height 242
drag, startPoint x: 90, startPoint y: 149, endPoint x: 150, endPoint y: 148, distance: 60.5
click at [150, 148] on div "Information [DATE], every significant hospital has a [PERSON_NAME] for women's …" at bounding box center [270, 238] width 414 height 242
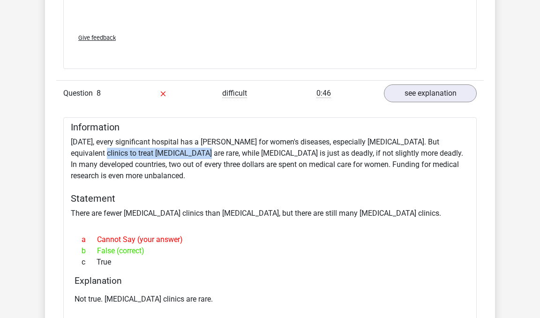
drag, startPoint x: 168, startPoint y: 151, endPoint x: 64, endPoint y: 147, distance: 104.2
click at [64, 147] on div "Information [DATE], every significant hospital has a [PERSON_NAME] for women's …" at bounding box center [270, 238] width 414 height 242
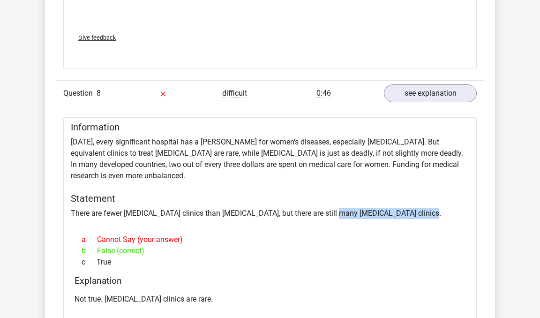
drag, startPoint x: 417, startPoint y: 210, endPoint x: 325, endPoint y: 212, distance: 92.4
click at [325, 212] on div "Information [DATE], every significant hospital has a [PERSON_NAME] for women's …" at bounding box center [270, 238] width 414 height 242
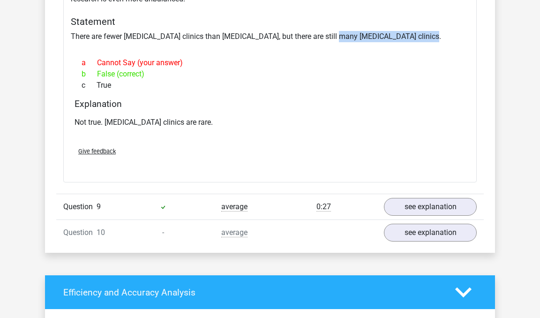
scroll to position [2645, 0]
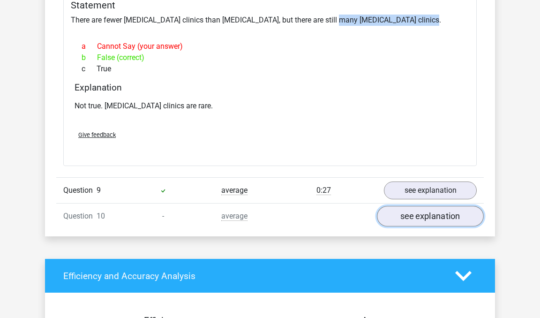
click at [423, 211] on link "see explanation" at bounding box center [430, 216] width 107 height 21
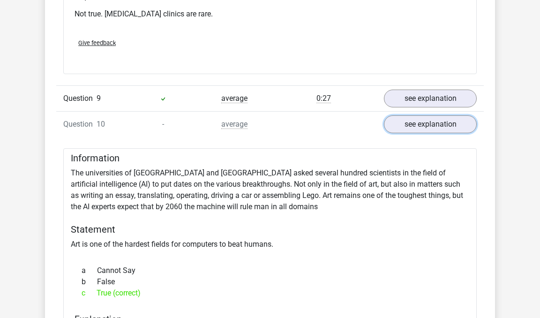
scroll to position [2738, 0]
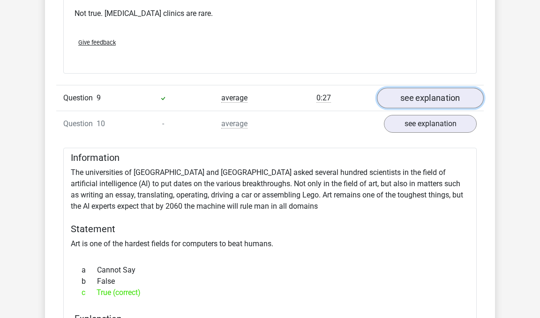
click at [455, 97] on link "see explanation" at bounding box center [430, 98] width 107 height 21
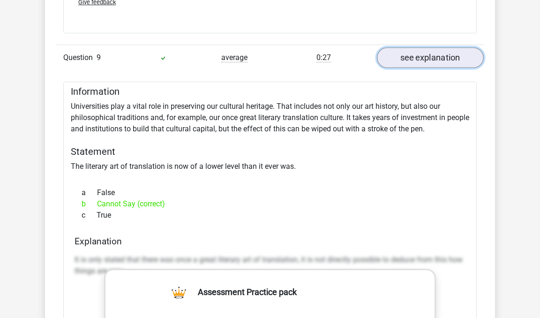
scroll to position [2778, 0]
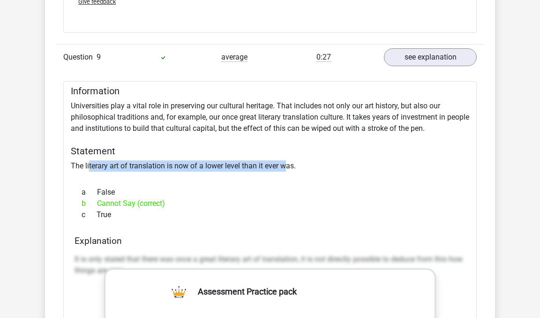
drag, startPoint x: 88, startPoint y: 163, endPoint x: 287, endPoint y: 160, distance: 199.7
click at [454, 55] on link "see explanation" at bounding box center [430, 57] width 107 height 21
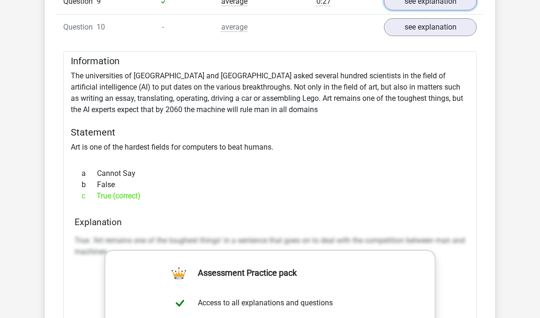
scroll to position [2823, 0]
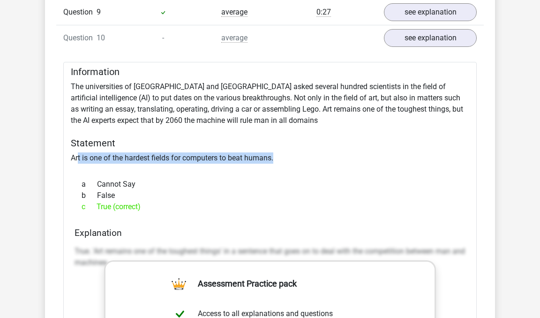
drag, startPoint x: 77, startPoint y: 154, endPoint x: 278, endPoint y: 161, distance: 200.8
click at [278, 161] on div "Information The universities of [GEOGRAPHIC_DATA] and [GEOGRAPHIC_DATA] asked s…" at bounding box center [270, 314] width 414 height 504
click at [278, 164] on div at bounding box center [270, 168] width 399 height 8
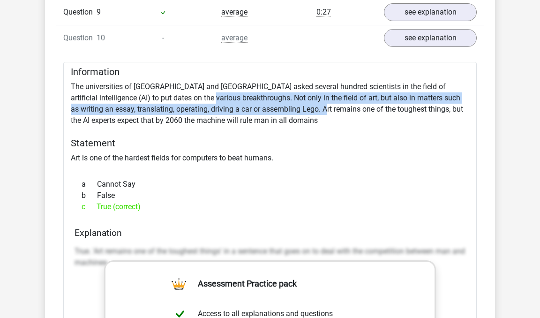
drag, startPoint x: 178, startPoint y: 95, endPoint x: 300, endPoint y: 101, distance: 121.6
click at [300, 101] on div "Information The universities of [GEOGRAPHIC_DATA] and [GEOGRAPHIC_DATA] asked s…" at bounding box center [270, 314] width 414 height 504
click at [279, 93] on div "Information The universities of [GEOGRAPHIC_DATA] and [GEOGRAPHIC_DATA] asked s…" at bounding box center [270, 314] width 414 height 504
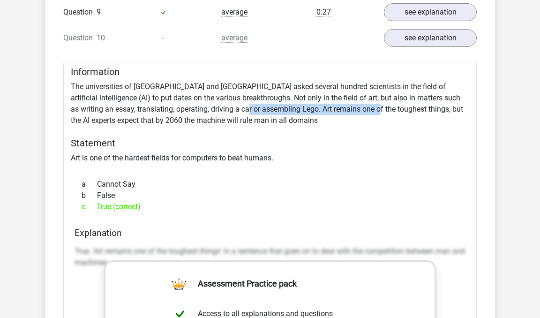
drag, startPoint x: 226, startPoint y: 103, endPoint x: 352, endPoint y: 109, distance: 126.3
click at [352, 109] on div "Information The universities of [GEOGRAPHIC_DATA] and [GEOGRAPHIC_DATA] asked s…" at bounding box center [270, 314] width 414 height 504
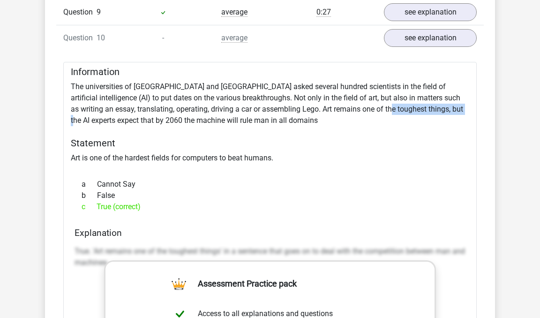
drag, startPoint x: 363, startPoint y: 105, endPoint x: 438, endPoint y: 109, distance: 74.6
click at [438, 109] on div "Information The universities of [GEOGRAPHIC_DATA] and [GEOGRAPHIC_DATA] asked s…" at bounding box center [270, 314] width 414 height 504
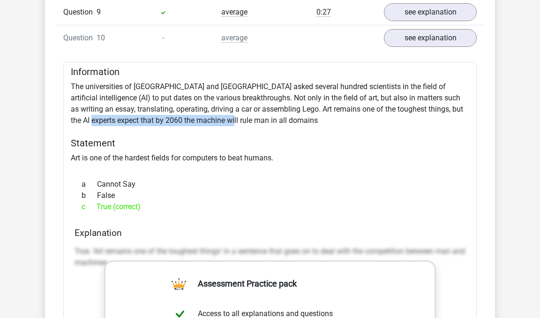
drag, startPoint x: 76, startPoint y: 115, endPoint x: 215, endPoint y: 113, distance: 138.8
click at [215, 113] on div "Information The universities of [GEOGRAPHIC_DATA] and [GEOGRAPHIC_DATA] asked s…" at bounding box center [270, 314] width 414 height 504
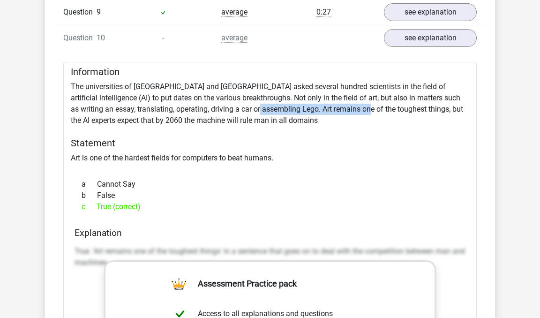
drag, startPoint x: 234, startPoint y: 105, endPoint x: 344, endPoint y: 104, distance: 109.7
click at [344, 104] on div "Information The universities of [GEOGRAPHIC_DATA] and [GEOGRAPHIC_DATA] asked s…" at bounding box center [270, 314] width 414 height 504
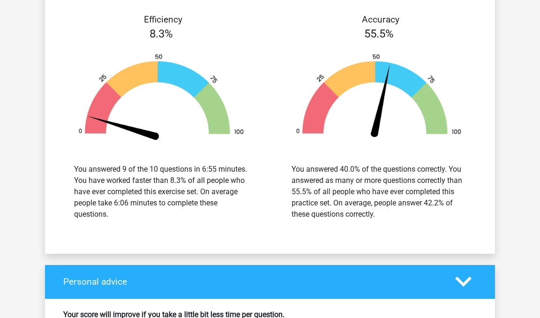
scroll to position [3465, 0]
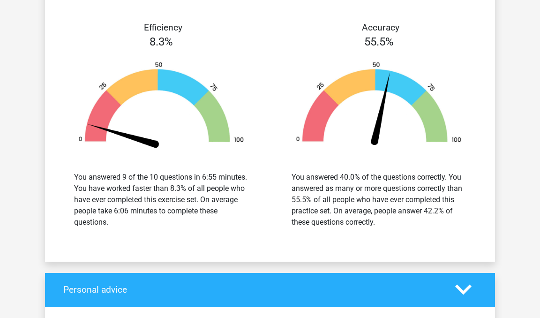
drag, startPoint x: 427, startPoint y: 207, endPoint x: 440, endPoint y: 208, distance: 12.7
click at [440, 208] on div "You answered 40.0% of the questions correctly. You answered as many or more que…" at bounding box center [379, 200] width 174 height 56
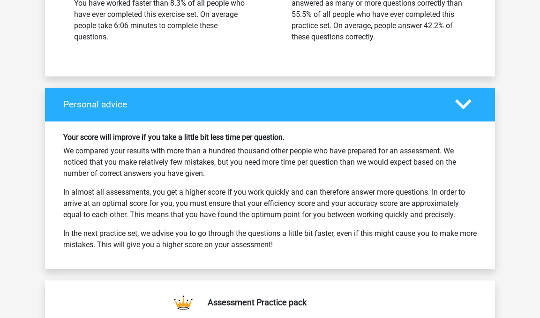
scroll to position [3653, 0]
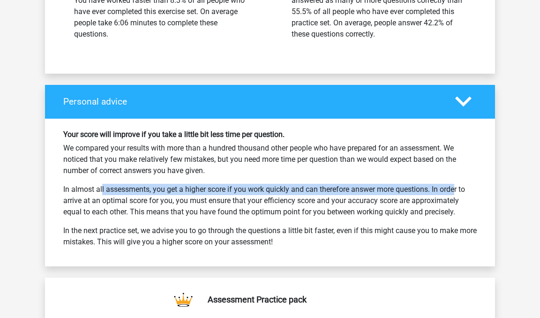
drag, startPoint x: 66, startPoint y: 185, endPoint x: 422, endPoint y: 190, distance: 356.8
click at [422, 190] on p "In almost all assessments, you get a higher score if you work quickly and can t…" at bounding box center [270, 201] width 414 height 34
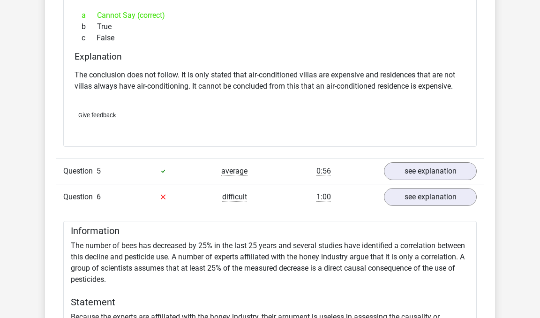
scroll to position [1518, 0]
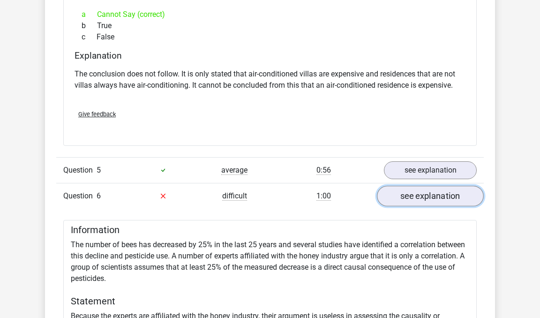
click at [436, 191] on link "see explanation" at bounding box center [430, 196] width 107 height 21
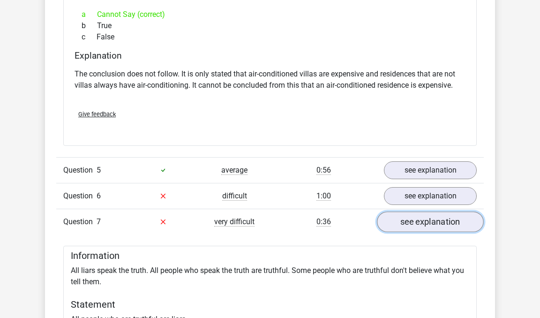
click at [420, 222] on link "see explanation" at bounding box center [430, 221] width 107 height 21
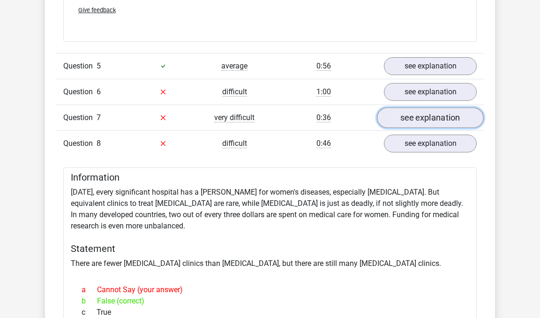
scroll to position [1626, 0]
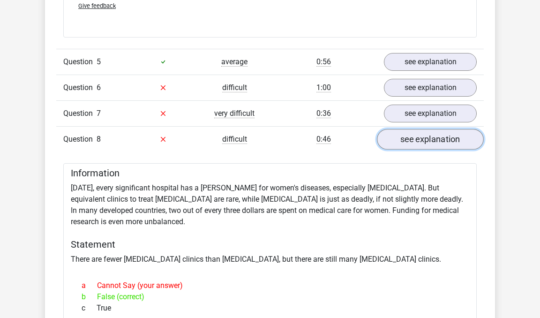
click at [431, 143] on link "see explanation" at bounding box center [430, 139] width 107 height 21
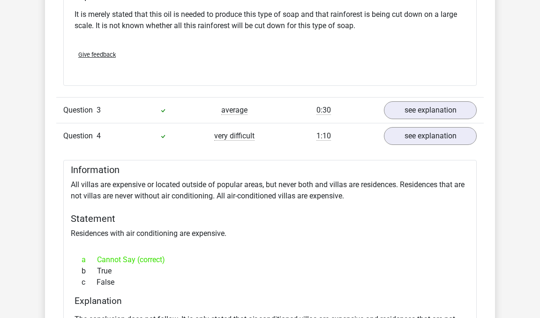
scroll to position [1266, 0]
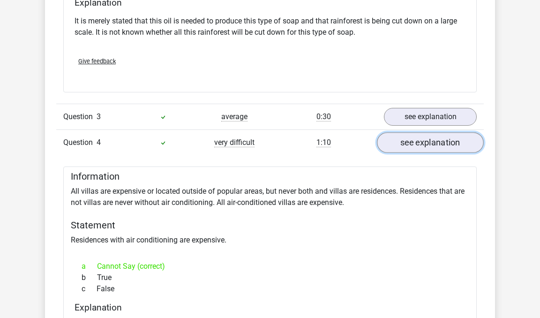
click at [425, 149] on link "see explanation" at bounding box center [430, 143] width 107 height 21
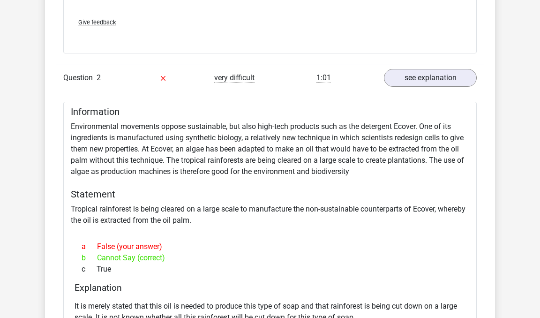
scroll to position [974, 0]
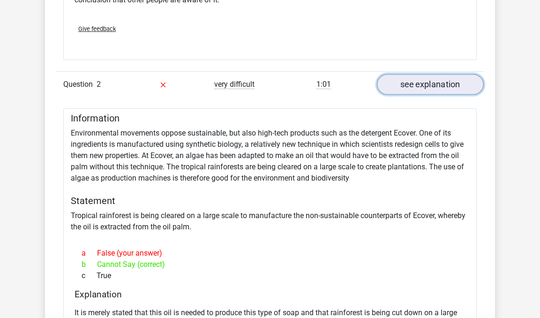
click at [416, 82] on link "see explanation" at bounding box center [430, 84] width 107 height 21
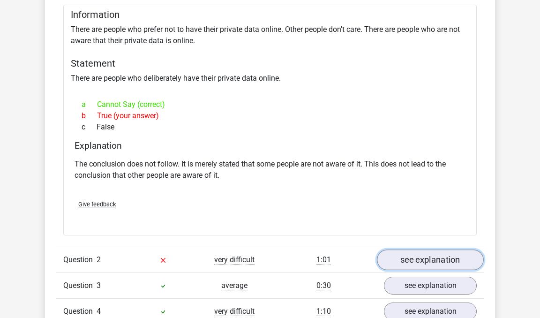
scroll to position [724, 0]
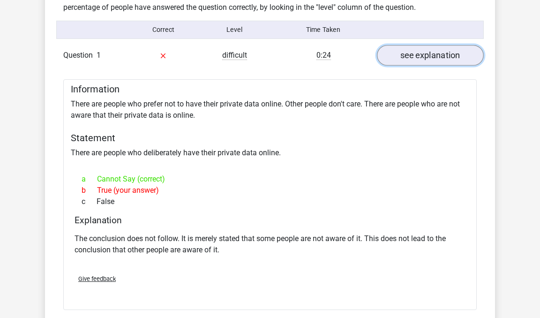
click at [424, 60] on link "see explanation" at bounding box center [430, 55] width 107 height 21
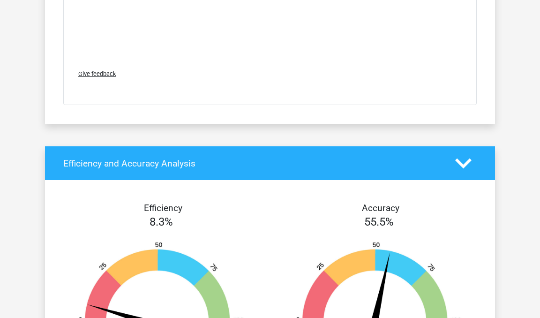
scroll to position [1437, 0]
